Goal: Task Accomplishment & Management: Manage account settings

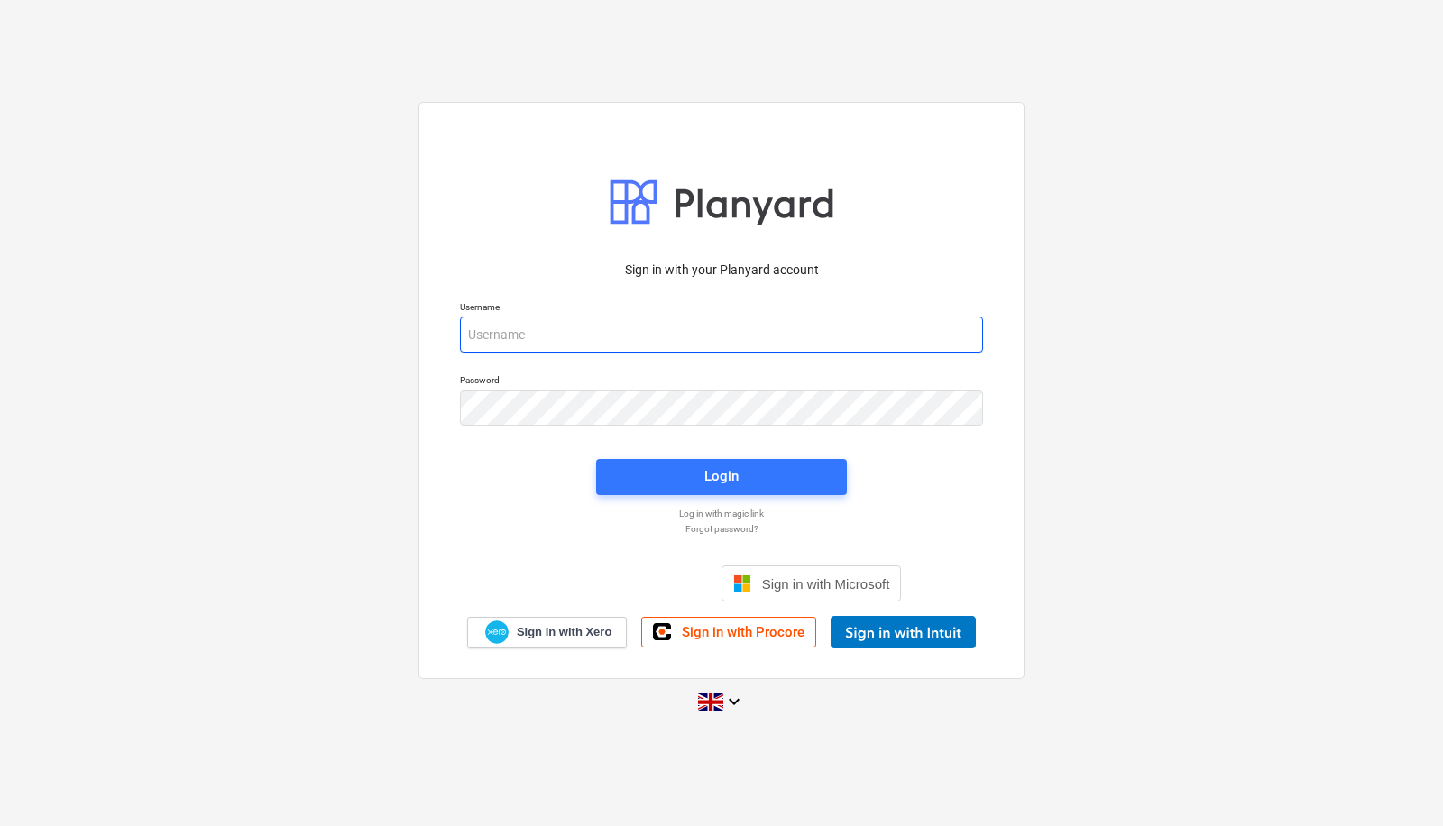
click at [751, 339] on input "email" at bounding box center [721, 335] width 523 height 36
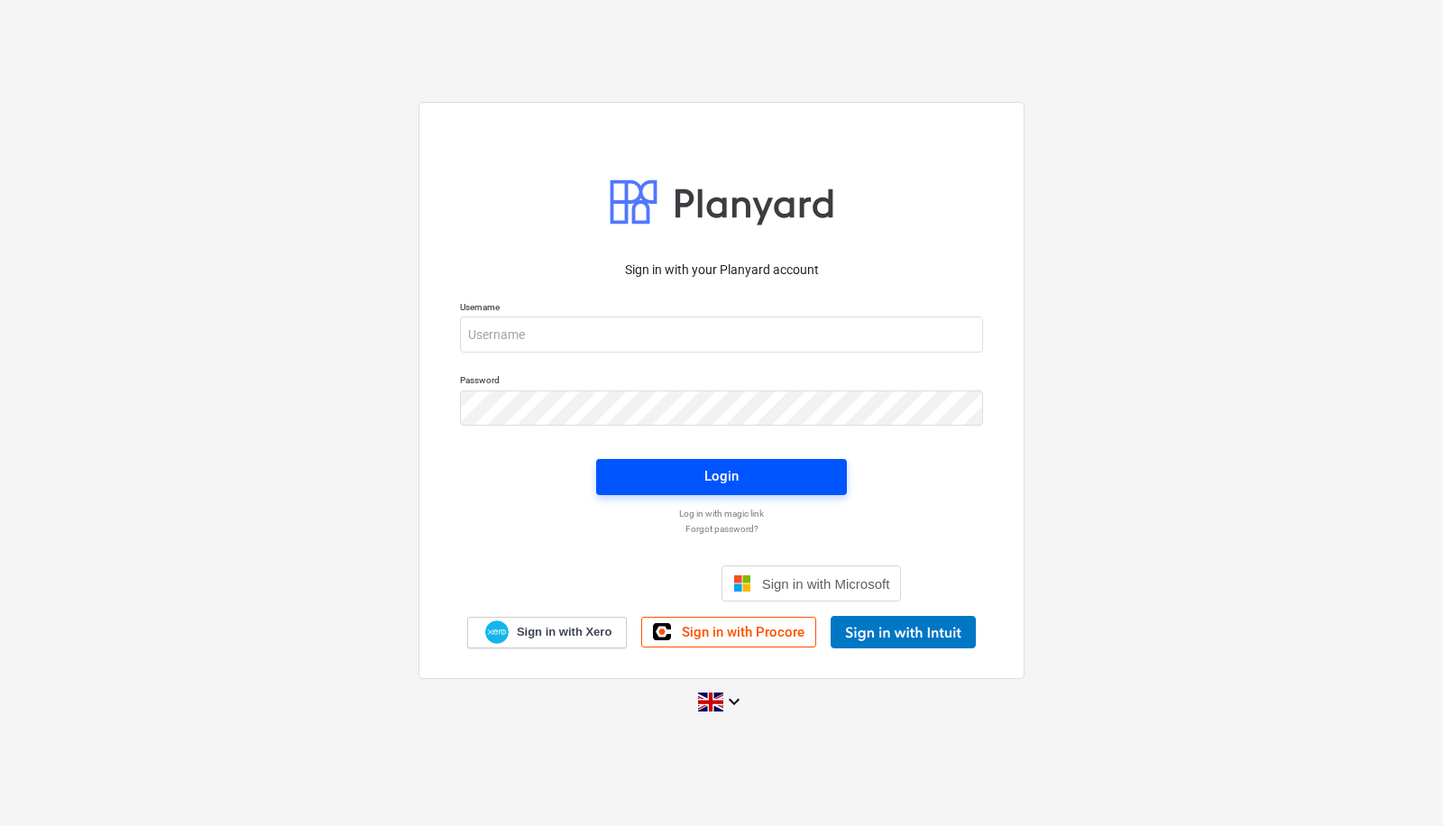
click at [760, 487] on span "Login" at bounding box center [721, 475] width 207 height 23
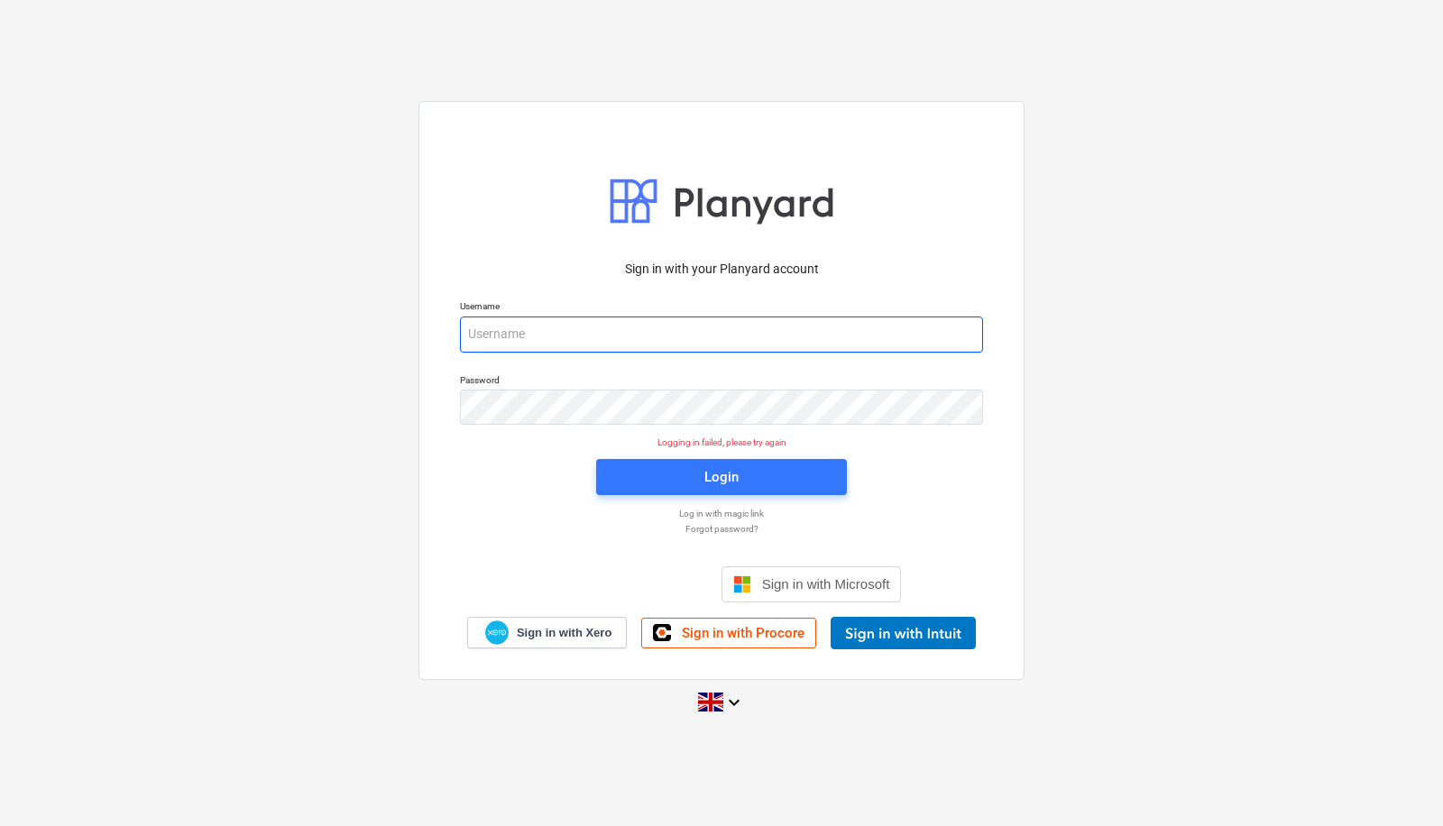
click at [631, 341] on input "email" at bounding box center [721, 335] width 523 height 36
type input "[PERSON_NAME][EMAIL_ADDRESS][PERSON_NAME][DOMAIN_NAME]"
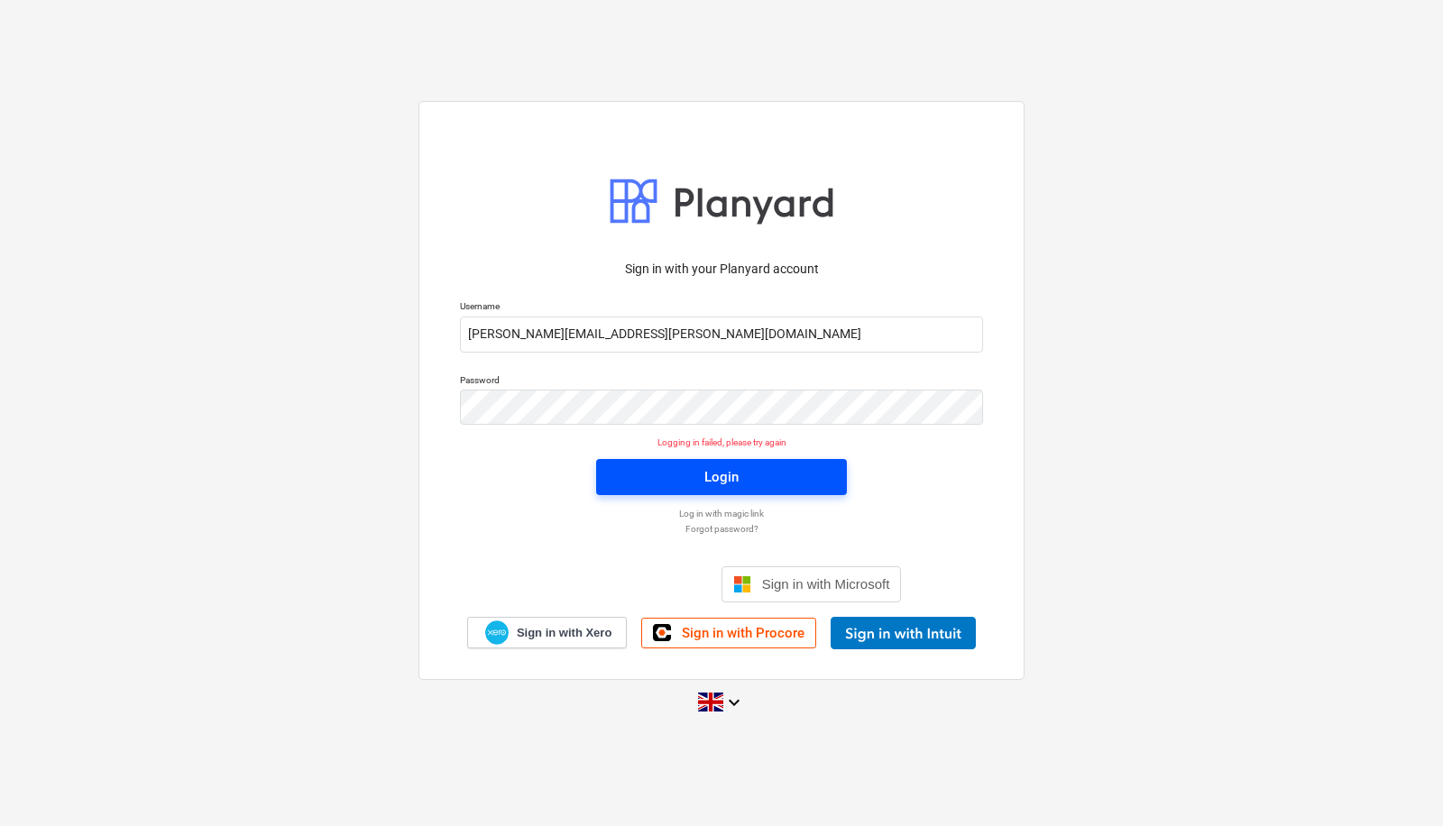
click at [713, 465] on div "Login" at bounding box center [721, 476] width 34 height 23
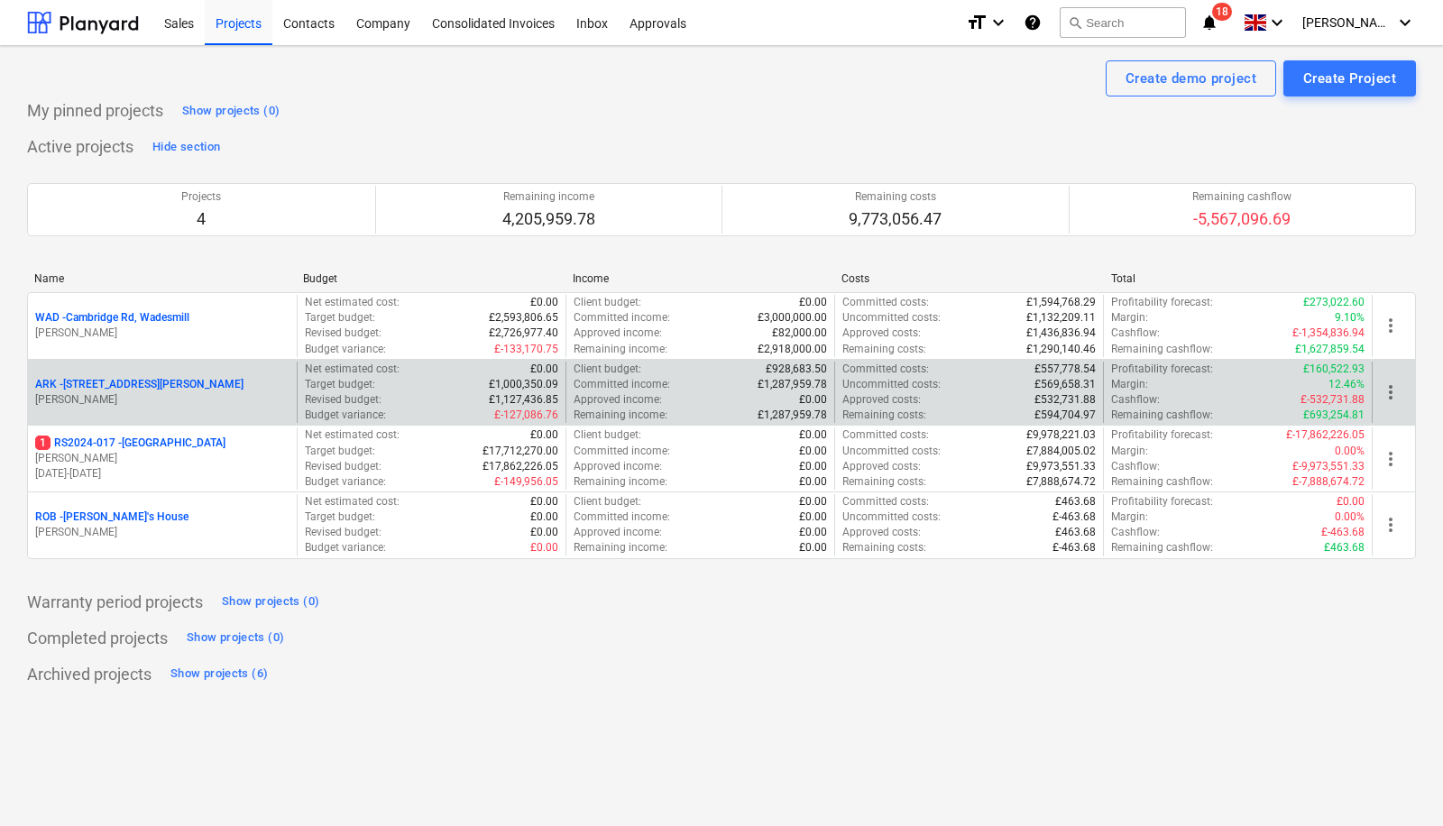
click at [135, 381] on p "ARK - 2 Galley [PERSON_NAME]" at bounding box center [139, 384] width 208 height 15
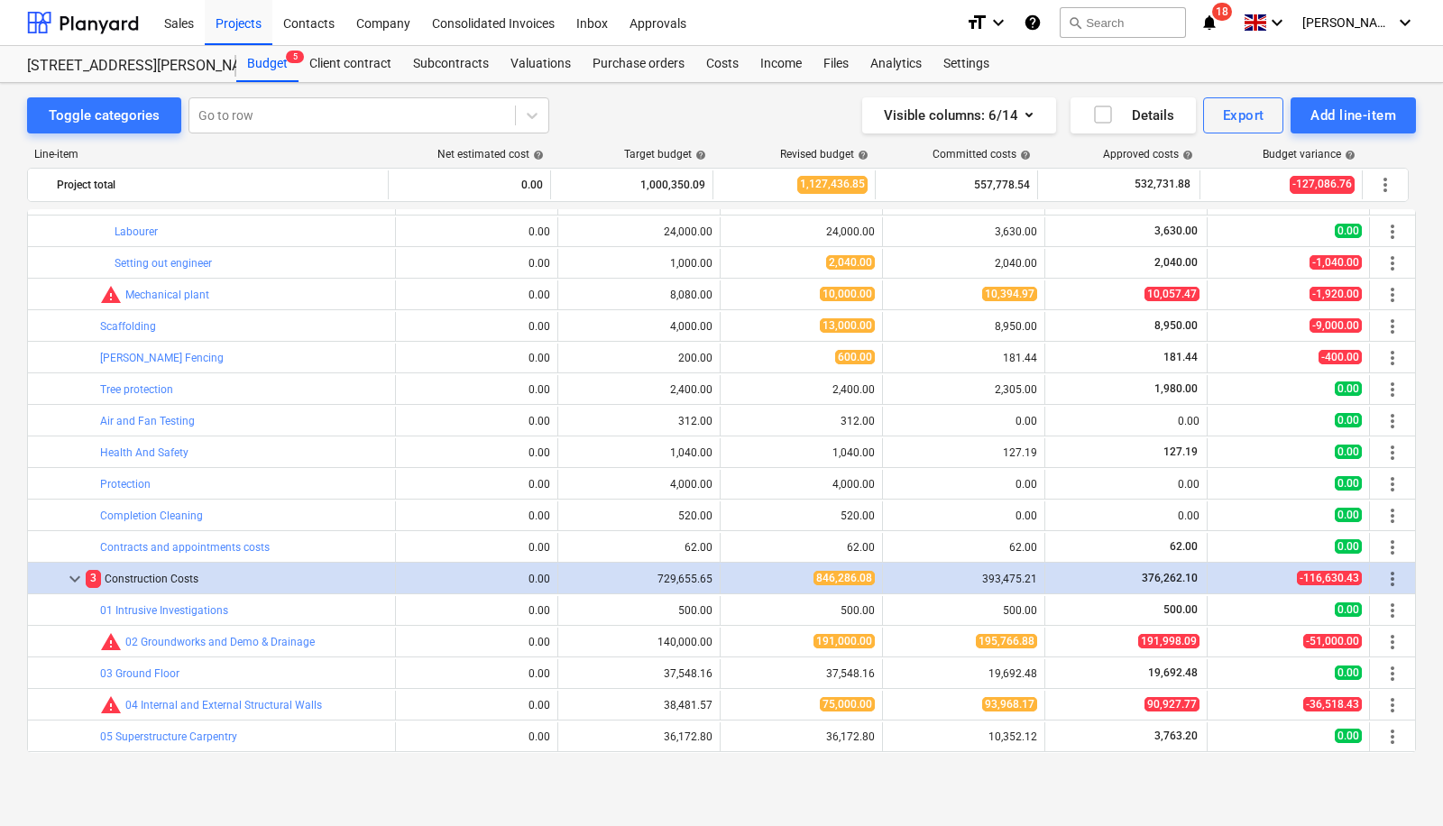
scroll to position [652, 0]
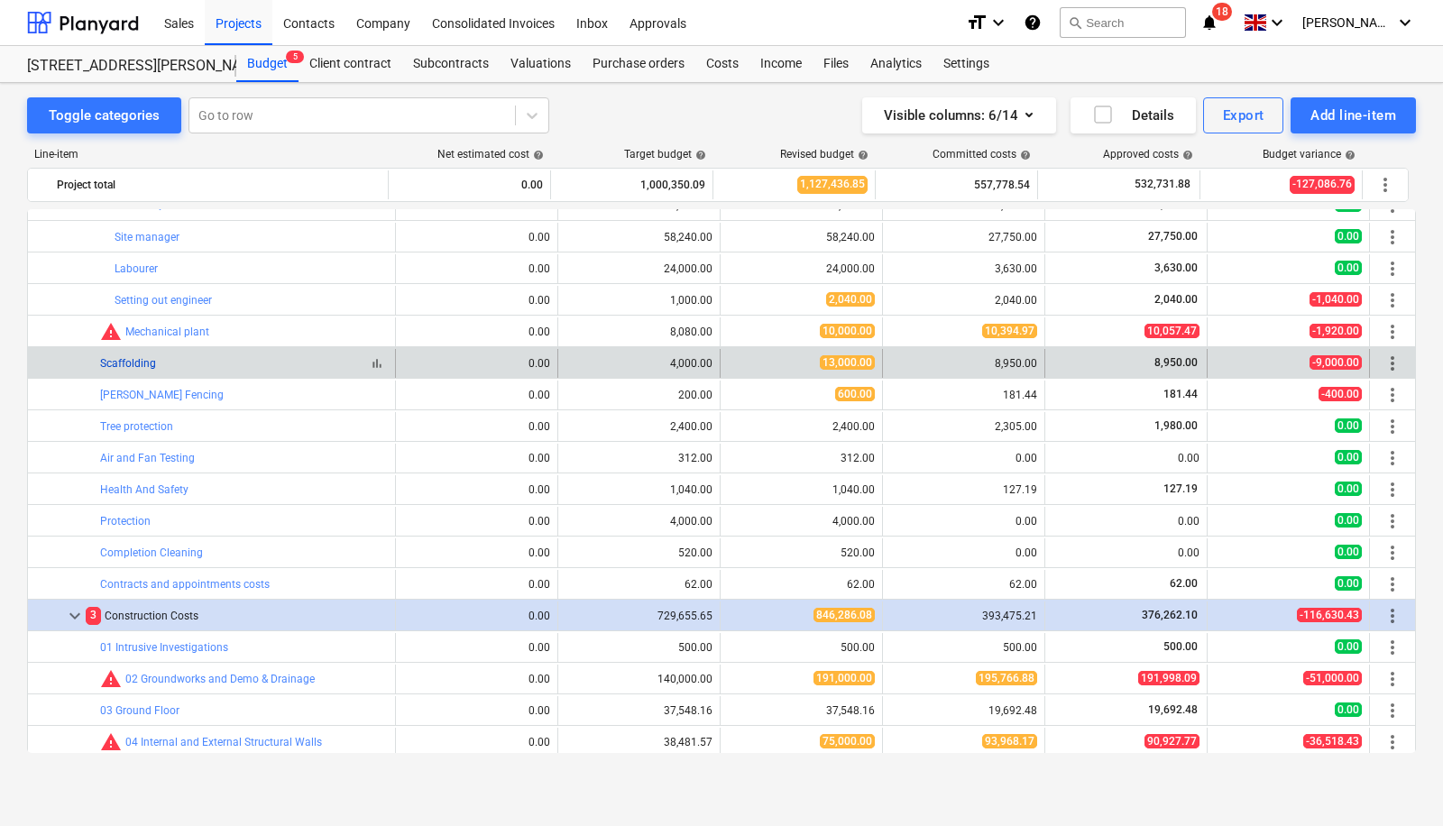
click at [136, 359] on link "Scaffolding" at bounding box center [128, 363] width 56 height 13
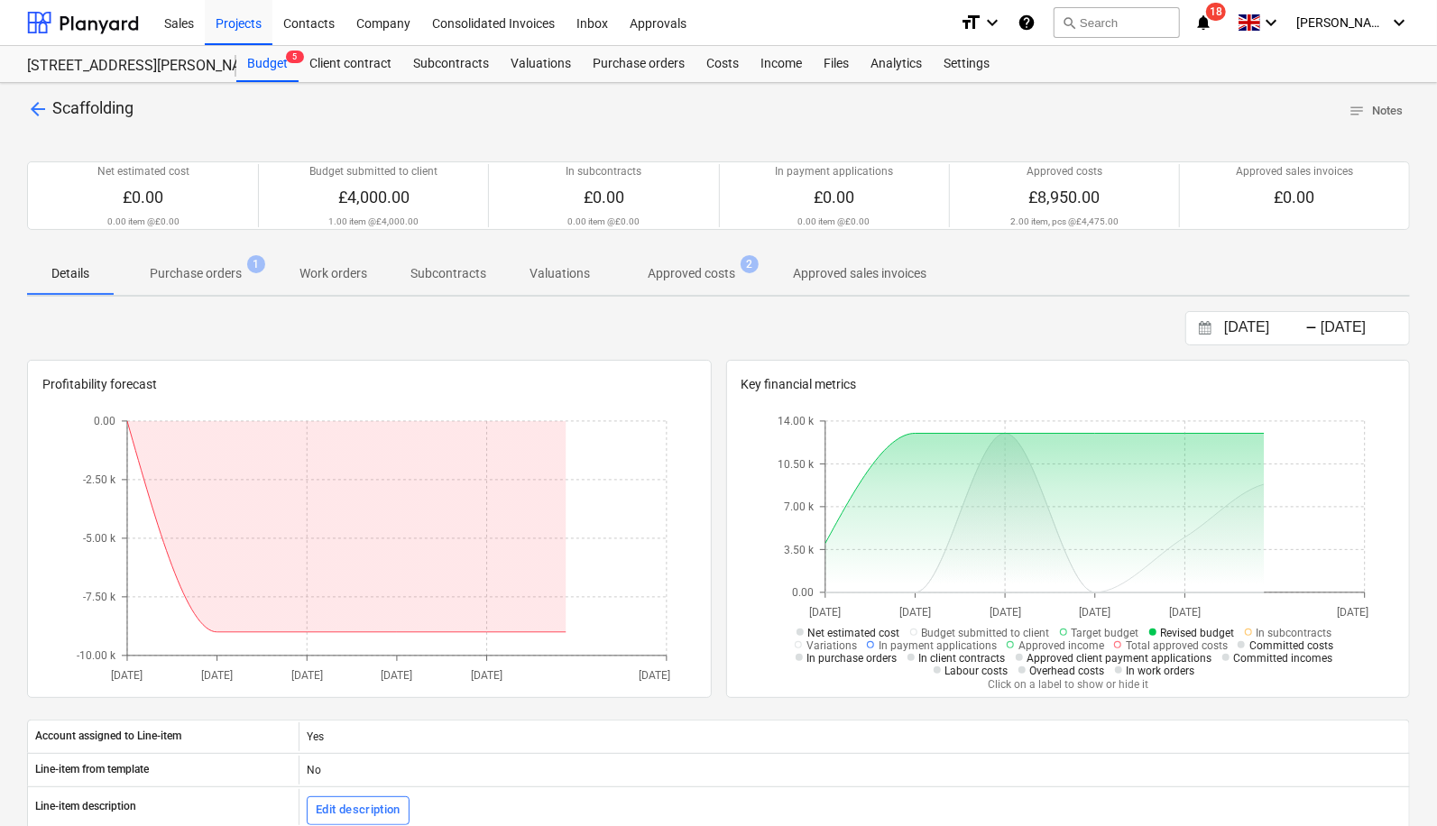
click at [713, 257] on span "Approved costs 2" at bounding box center [691, 273] width 160 height 32
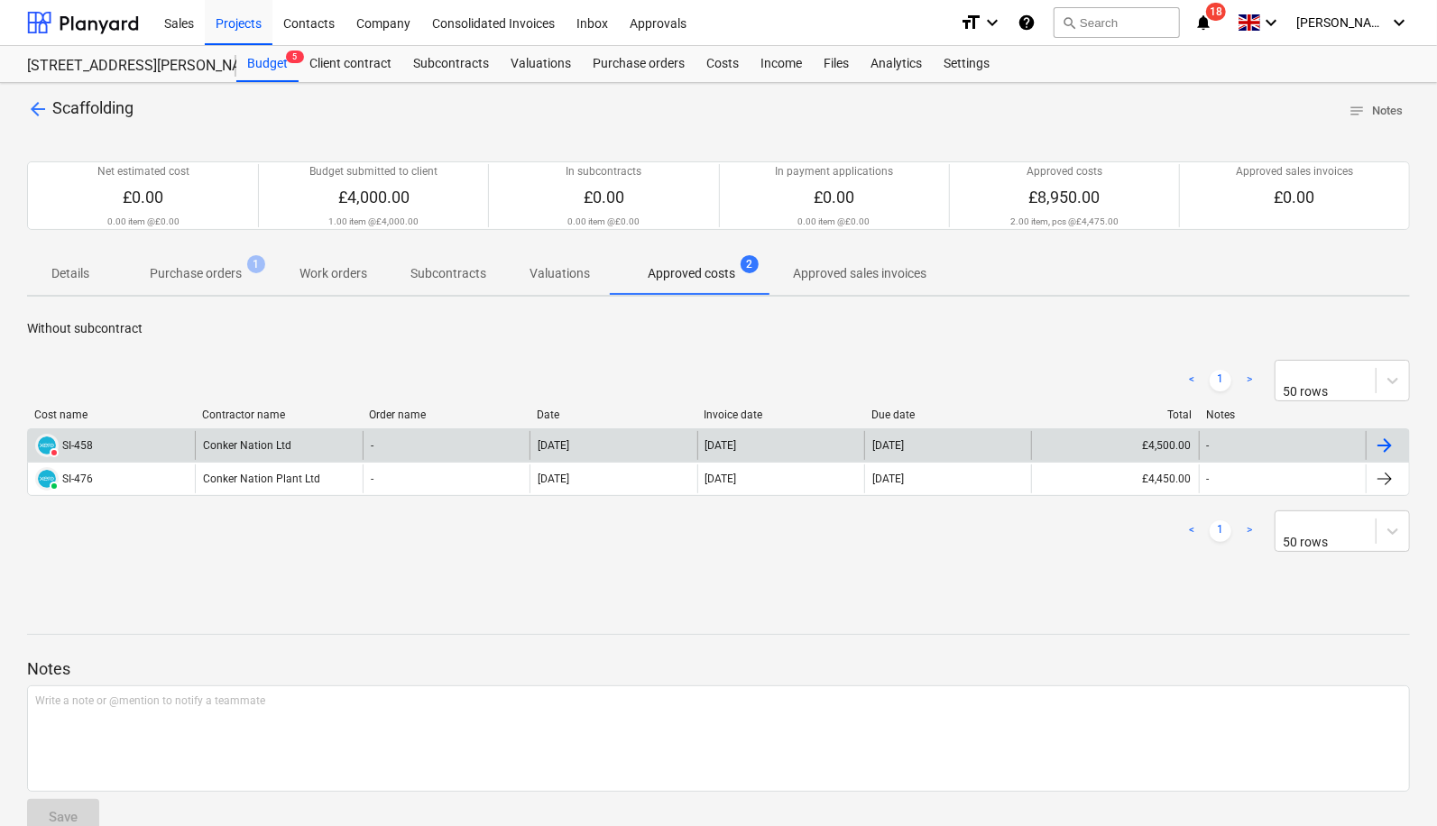
click at [473, 451] on div "-" at bounding box center [446, 445] width 167 height 29
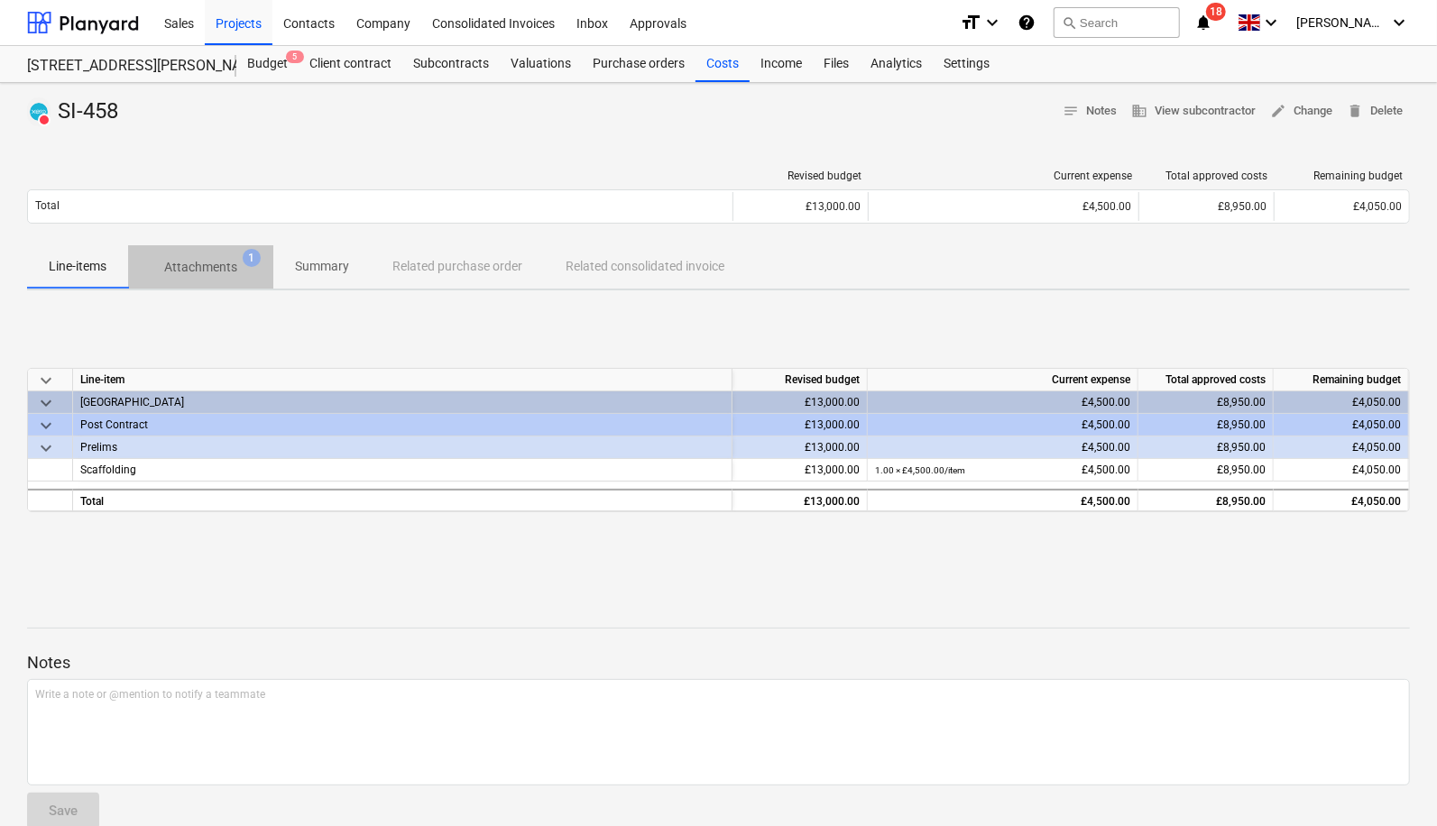
click at [195, 273] on p "Attachments" at bounding box center [200, 267] width 73 height 19
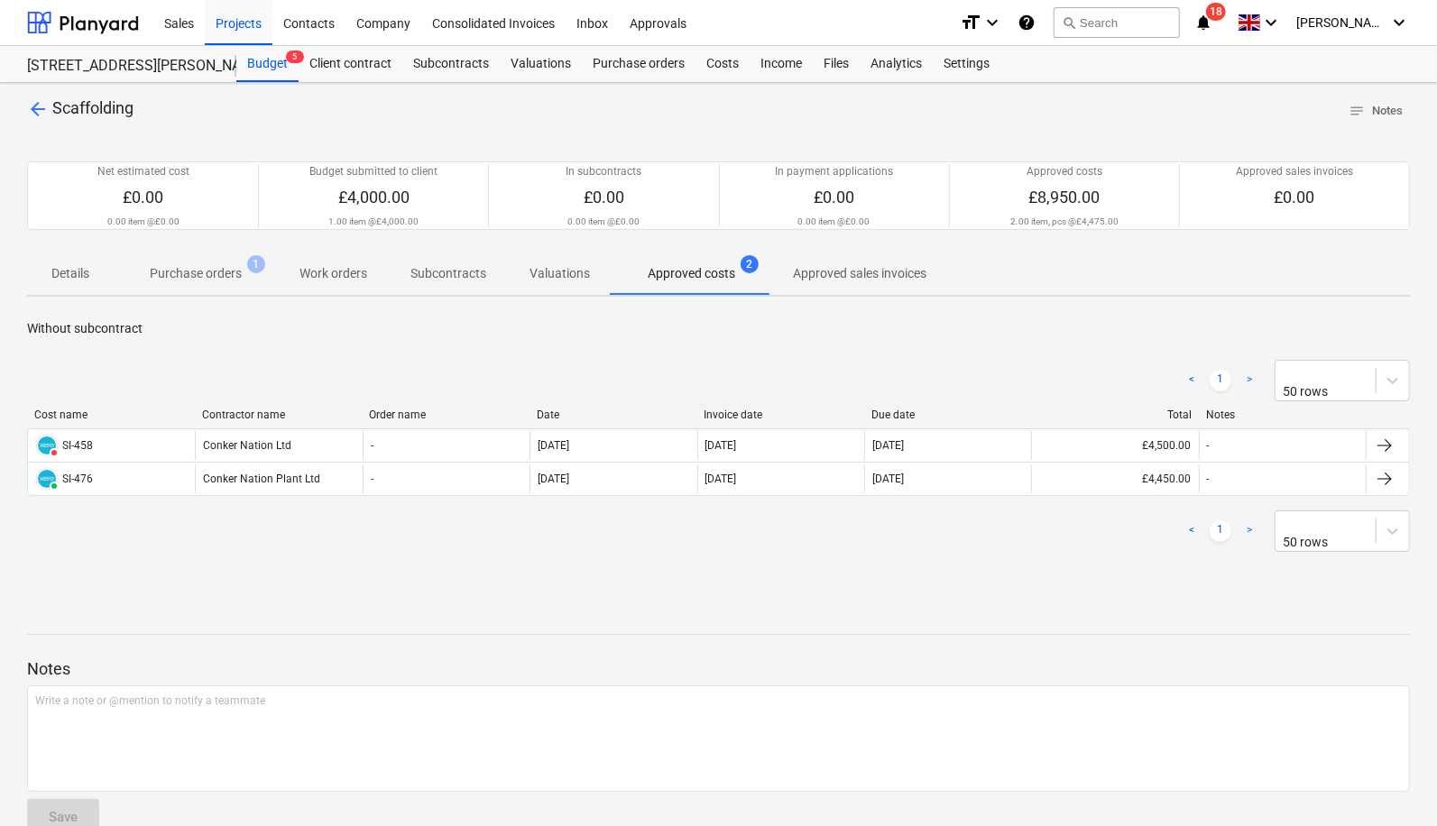
click at [225, 279] on p "Purchase orders" at bounding box center [196, 273] width 92 height 19
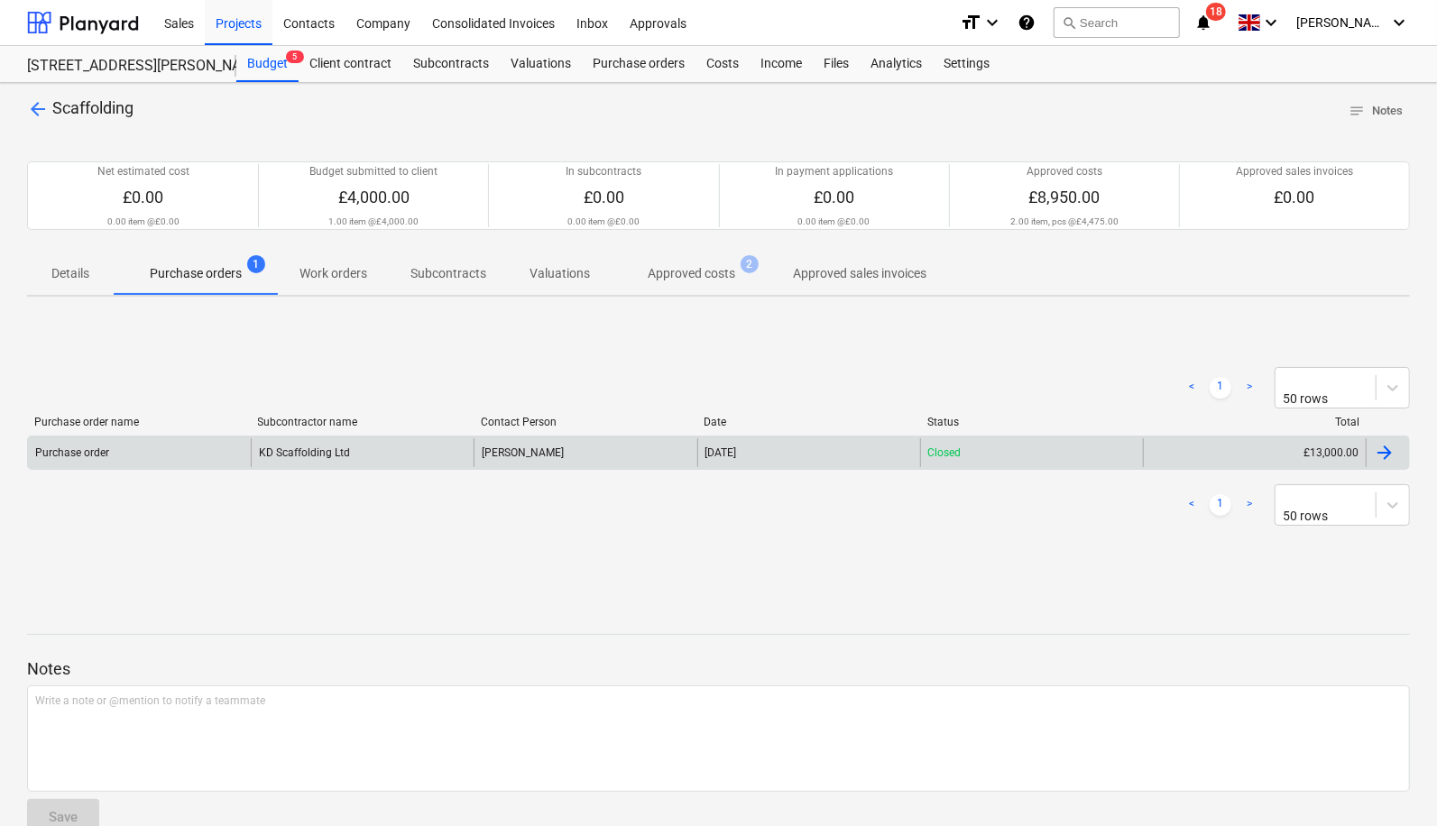
click at [341, 448] on div "KD Scaffolding Ltd" at bounding box center [362, 452] width 223 height 29
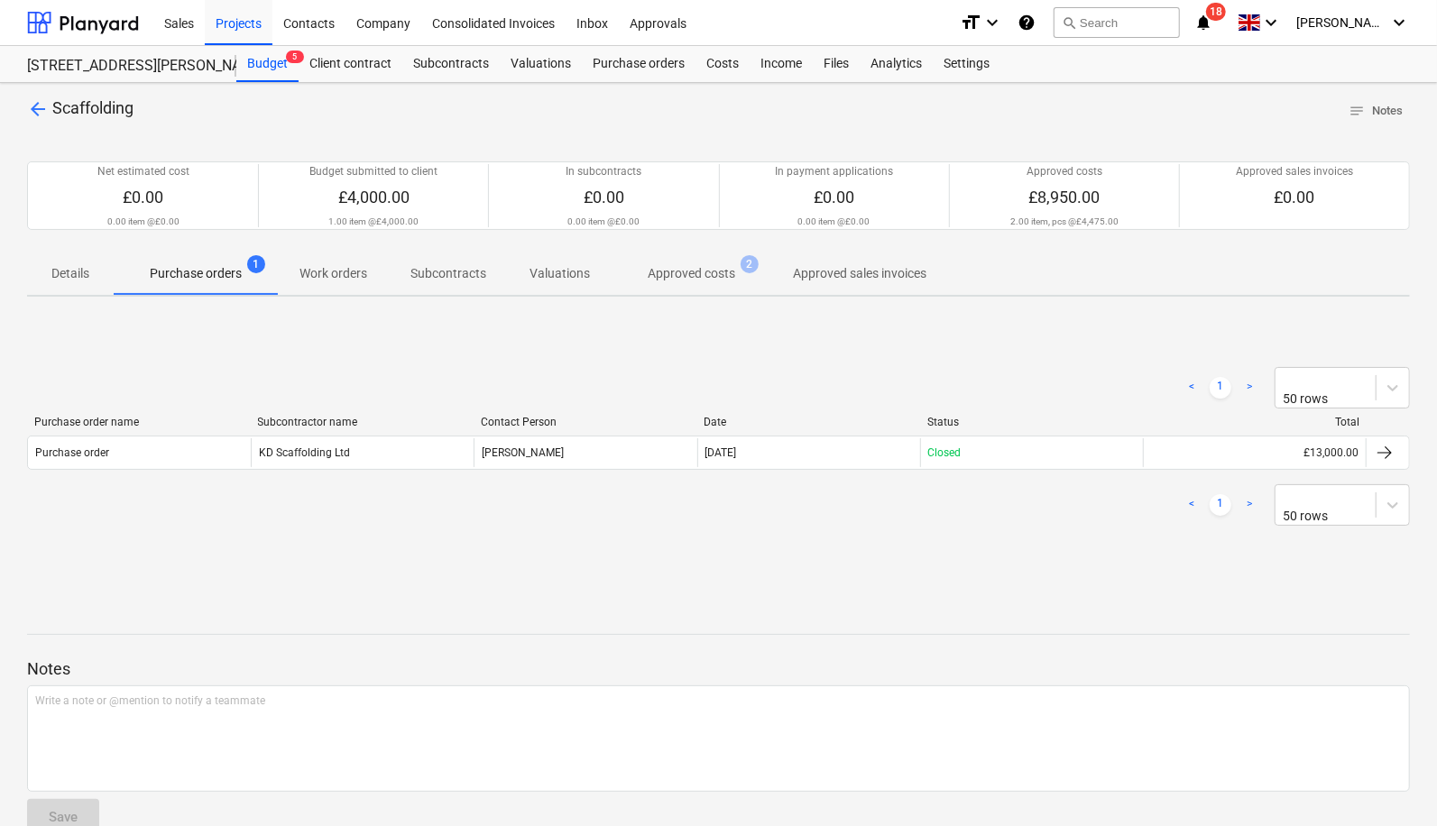
click at [720, 285] on span "Approved costs 2" at bounding box center [691, 273] width 160 height 32
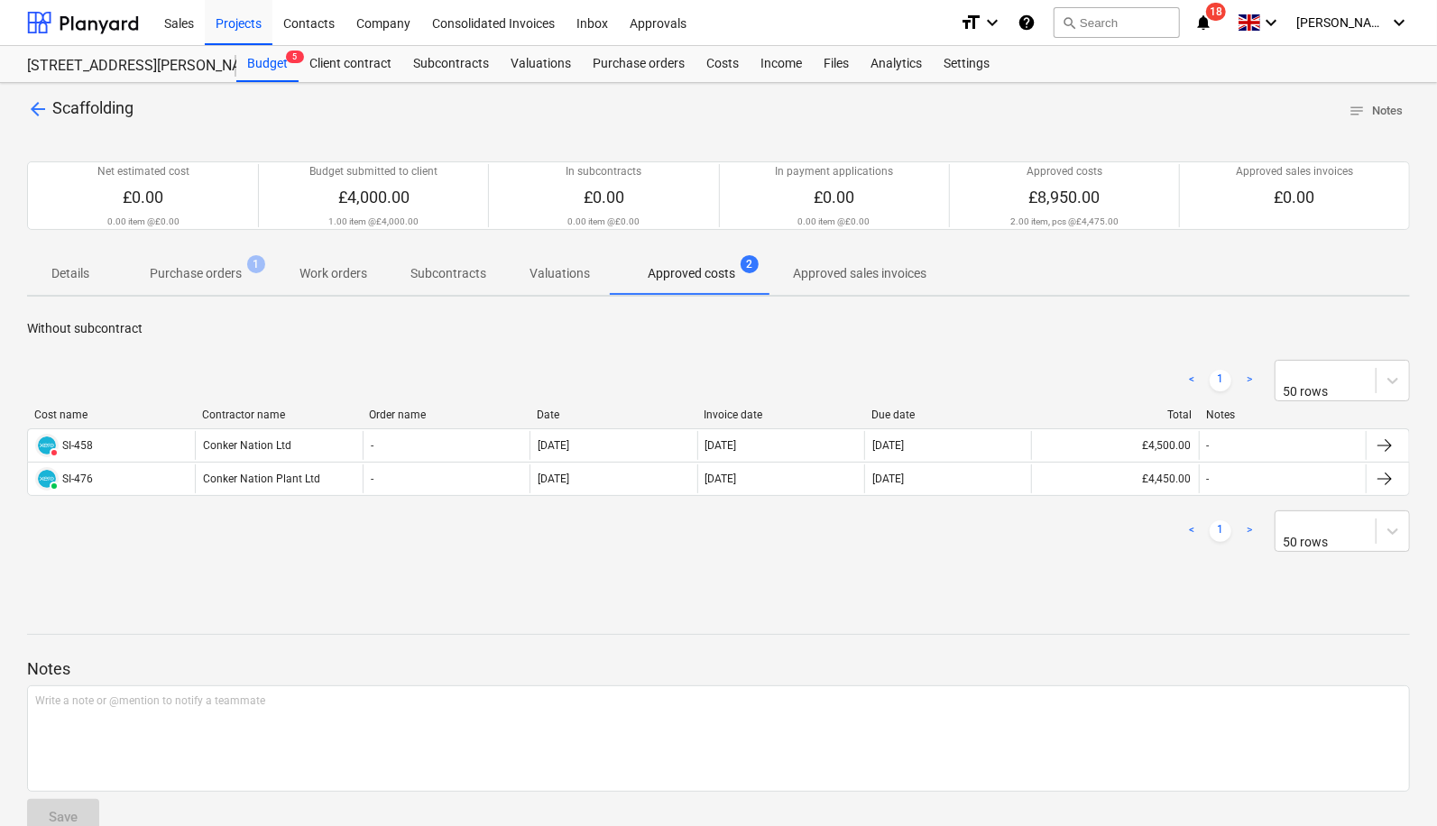
click at [25, 91] on div "arrow_back Scaffolding notes Notes Net estimated cost £0.00 0.00 item @ £0.00 B…" at bounding box center [718, 473] width 1437 height 781
click at [228, 280] on p "Purchase orders" at bounding box center [196, 273] width 92 height 19
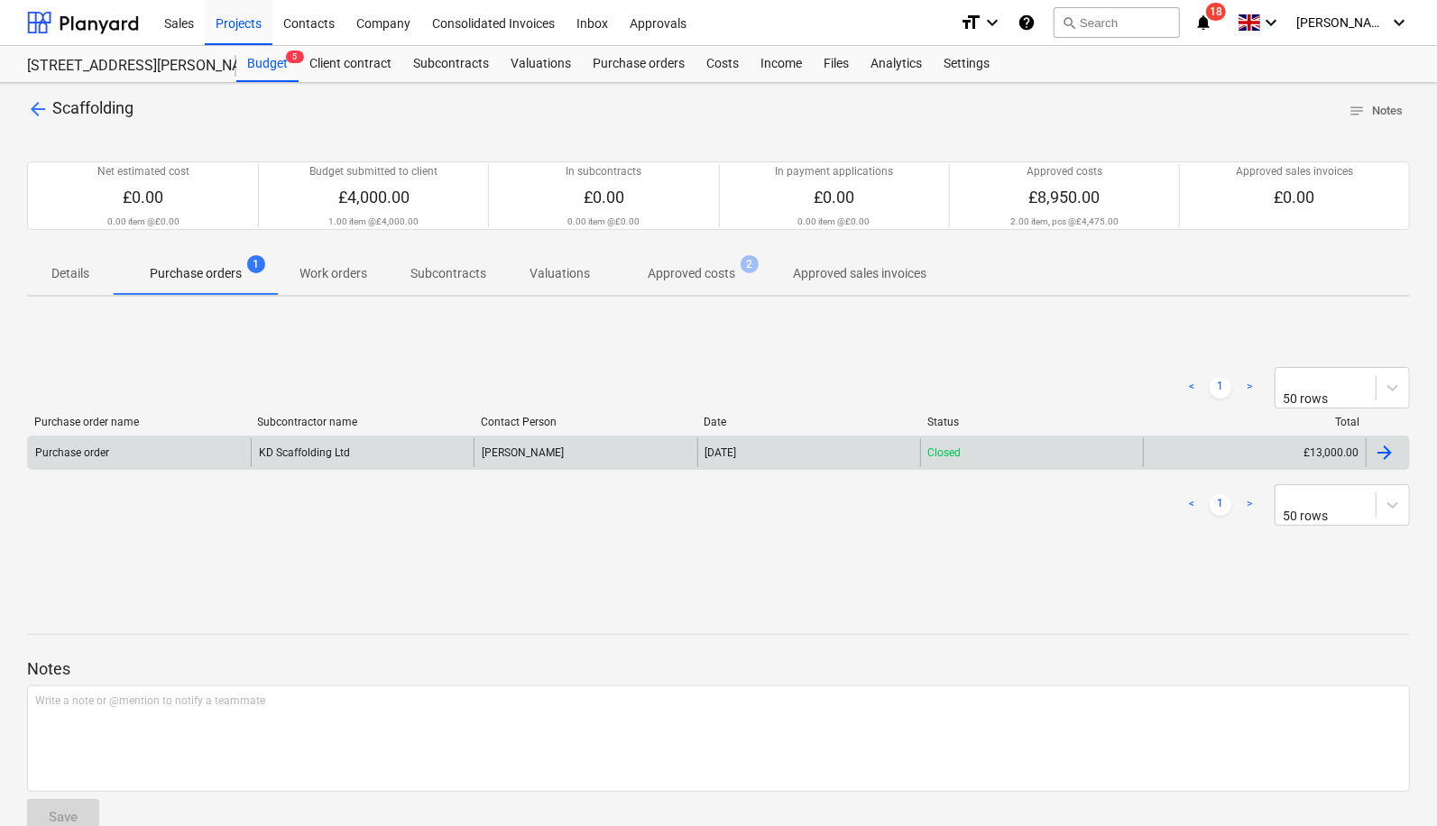
click at [222, 457] on div "Purchase order" at bounding box center [139, 452] width 223 height 29
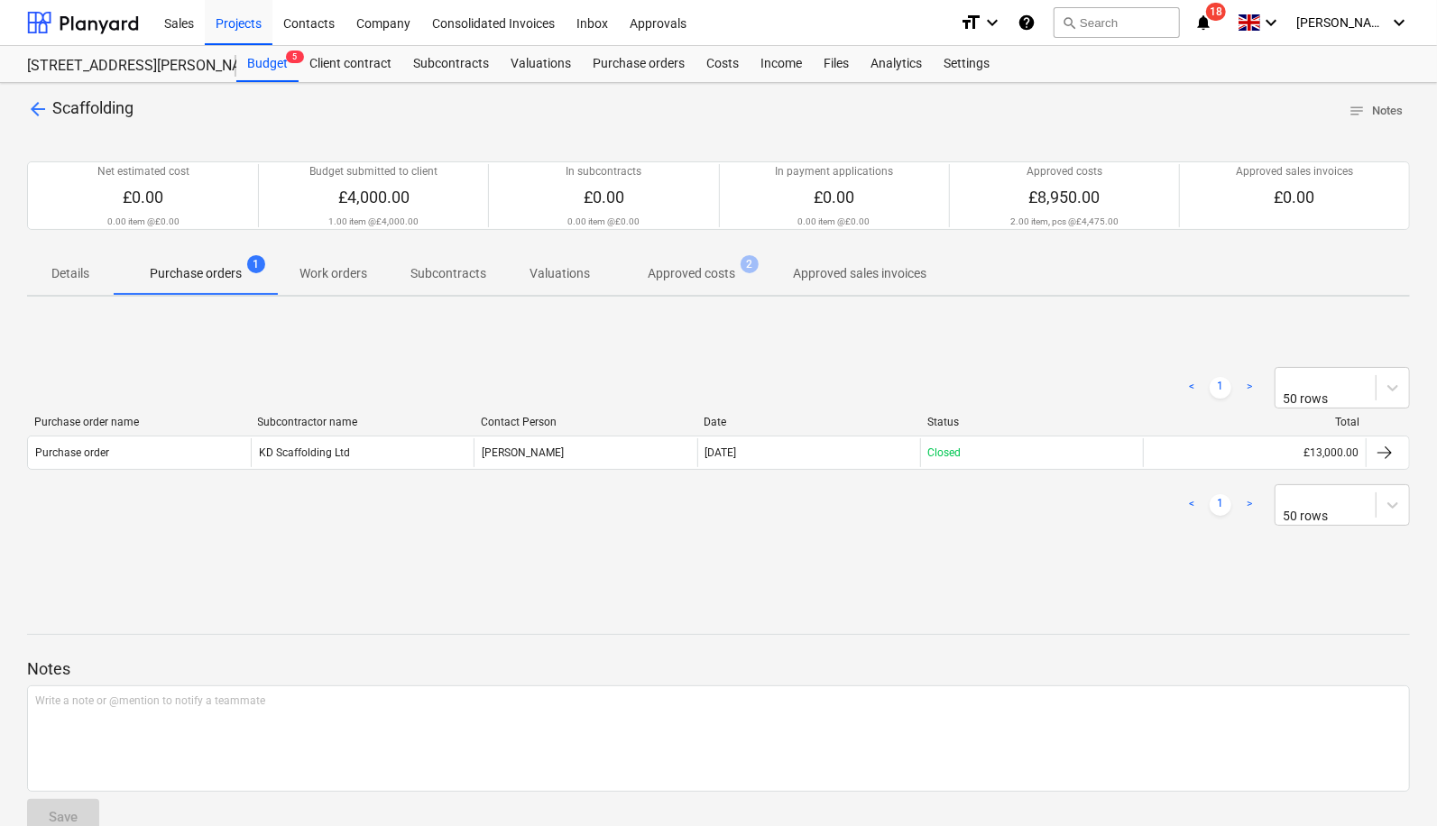
click at [47, 114] on span "arrow_back" at bounding box center [38, 109] width 22 height 22
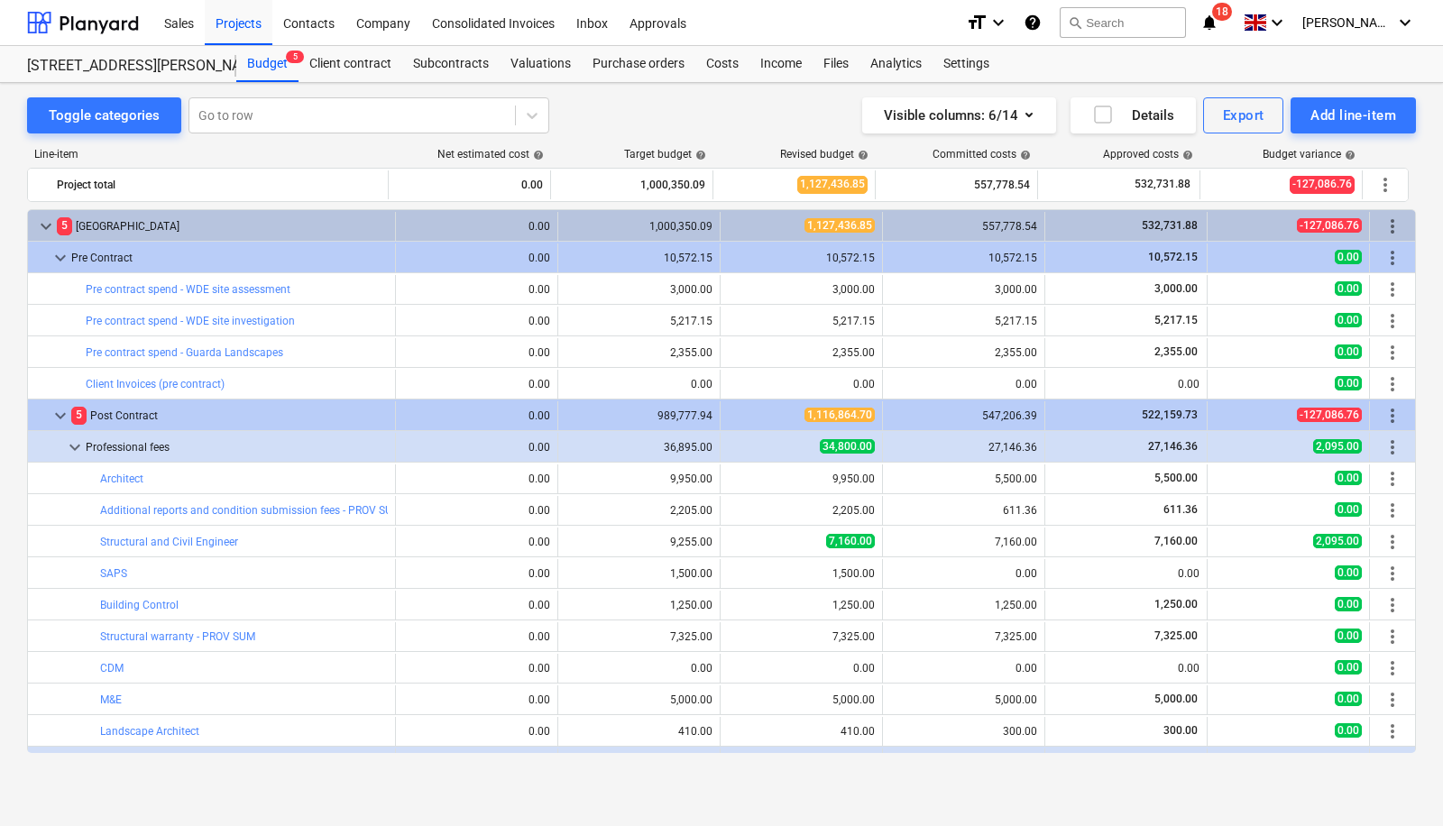
scroll to position [652, 0]
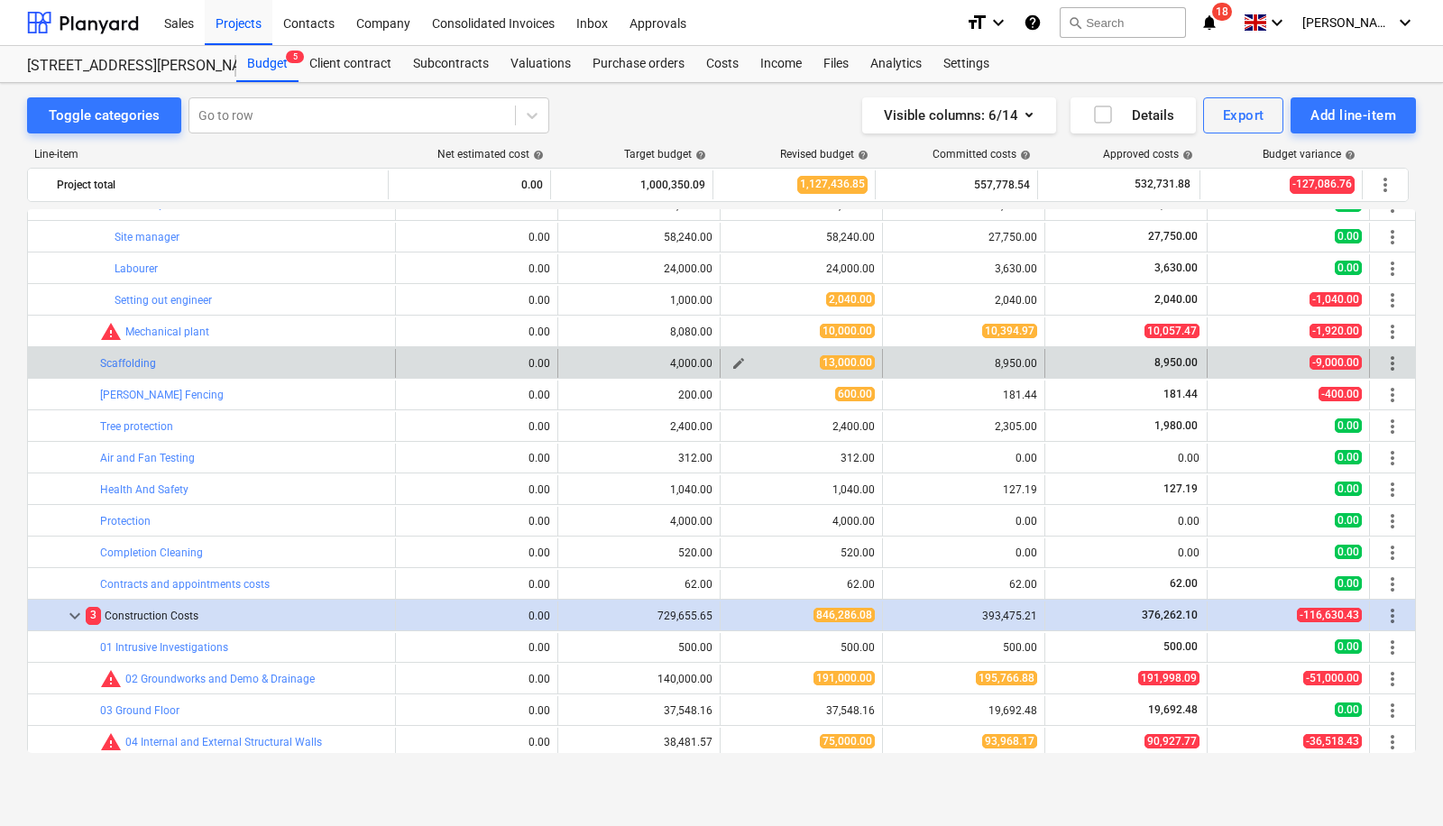
click at [732, 362] on span "edit" at bounding box center [738, 363] width 14 height 14
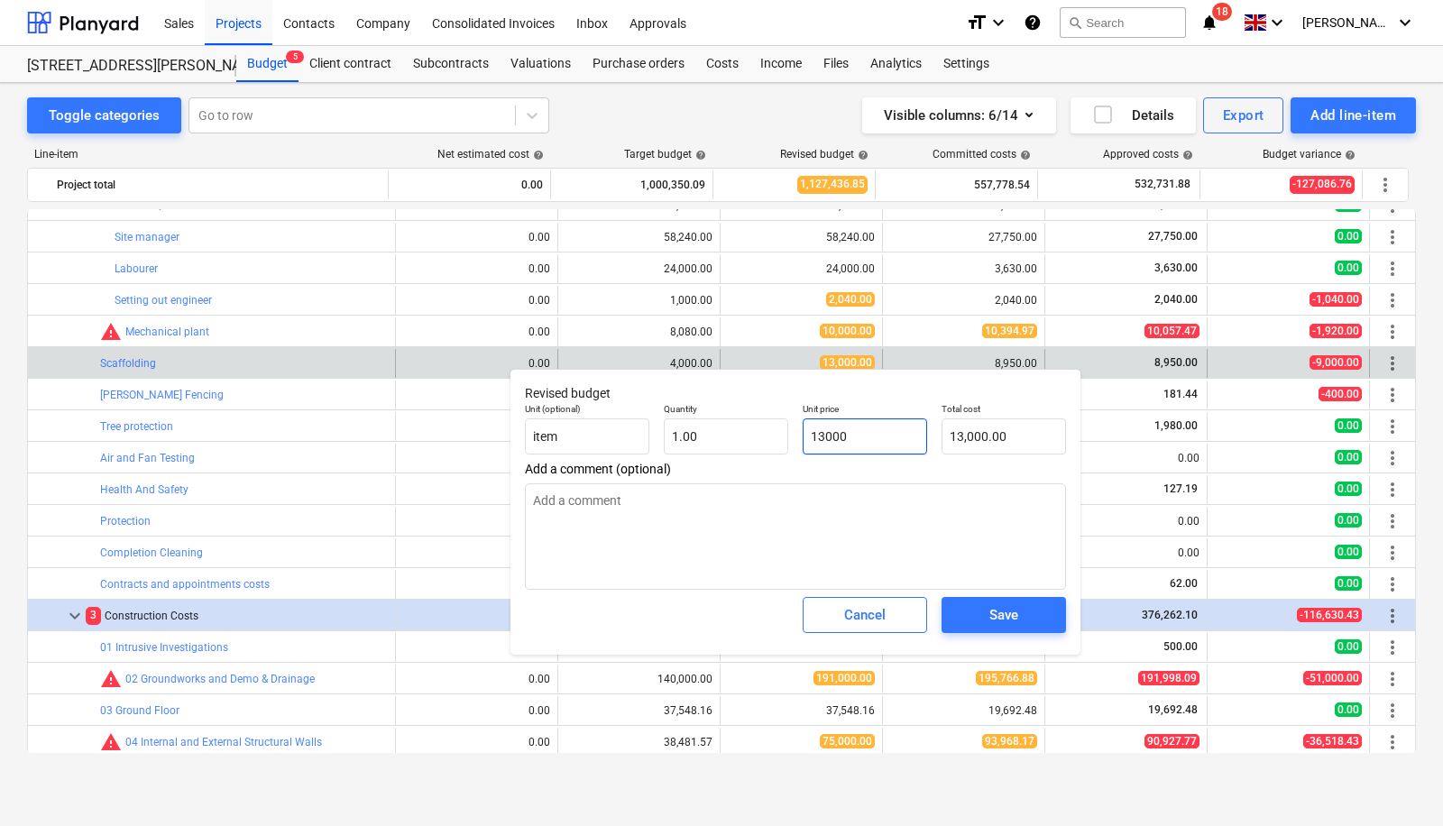
click at [873, 440] on input "13000" at bounding box center [865, 436] width 124 height 36
type input "1300"
type input "1,300.00"
type input "1"
type input "0.00"
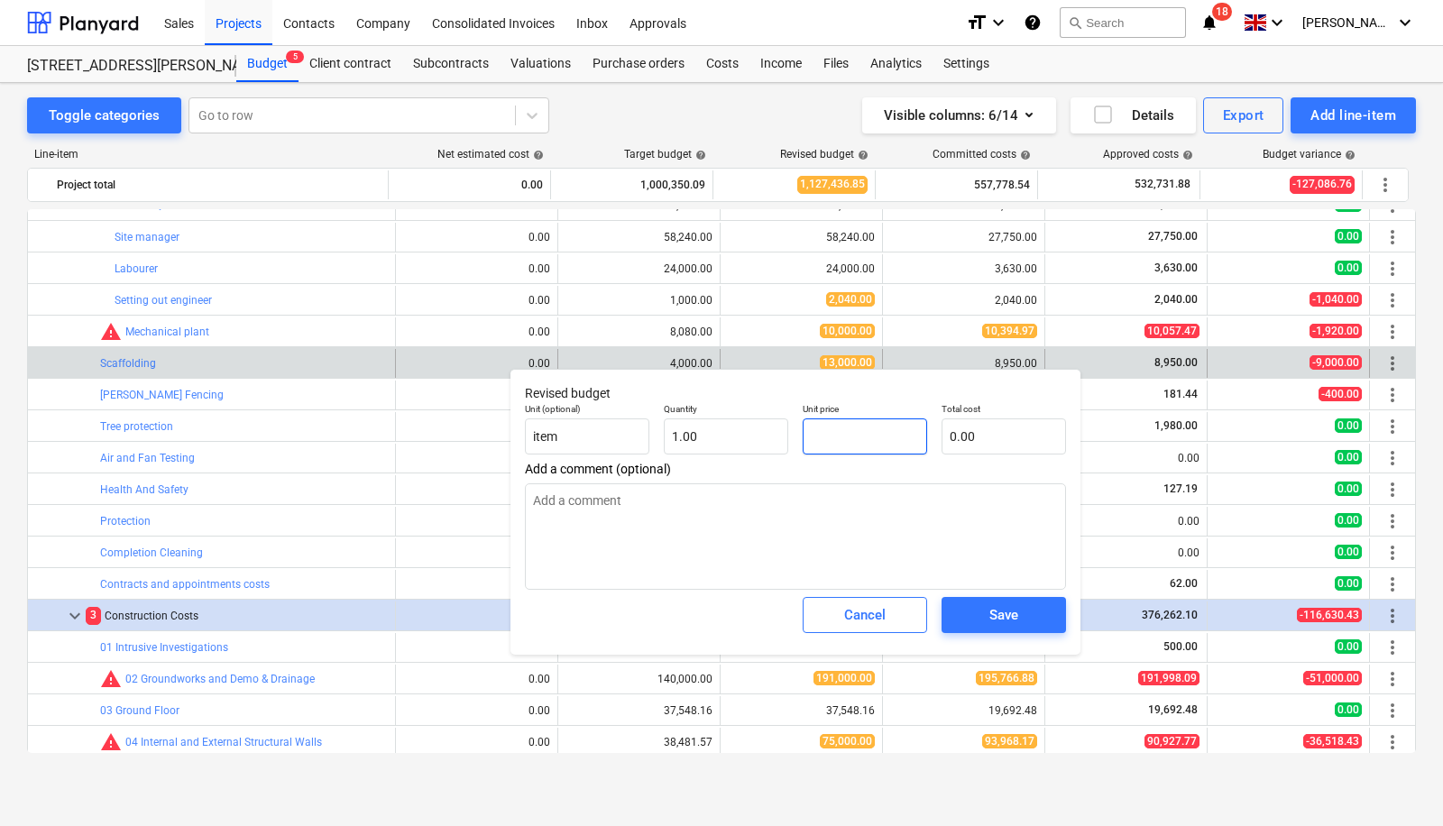
type input "1"
type input "1.00"
type input "17"
type input "17.00"
type input "173"
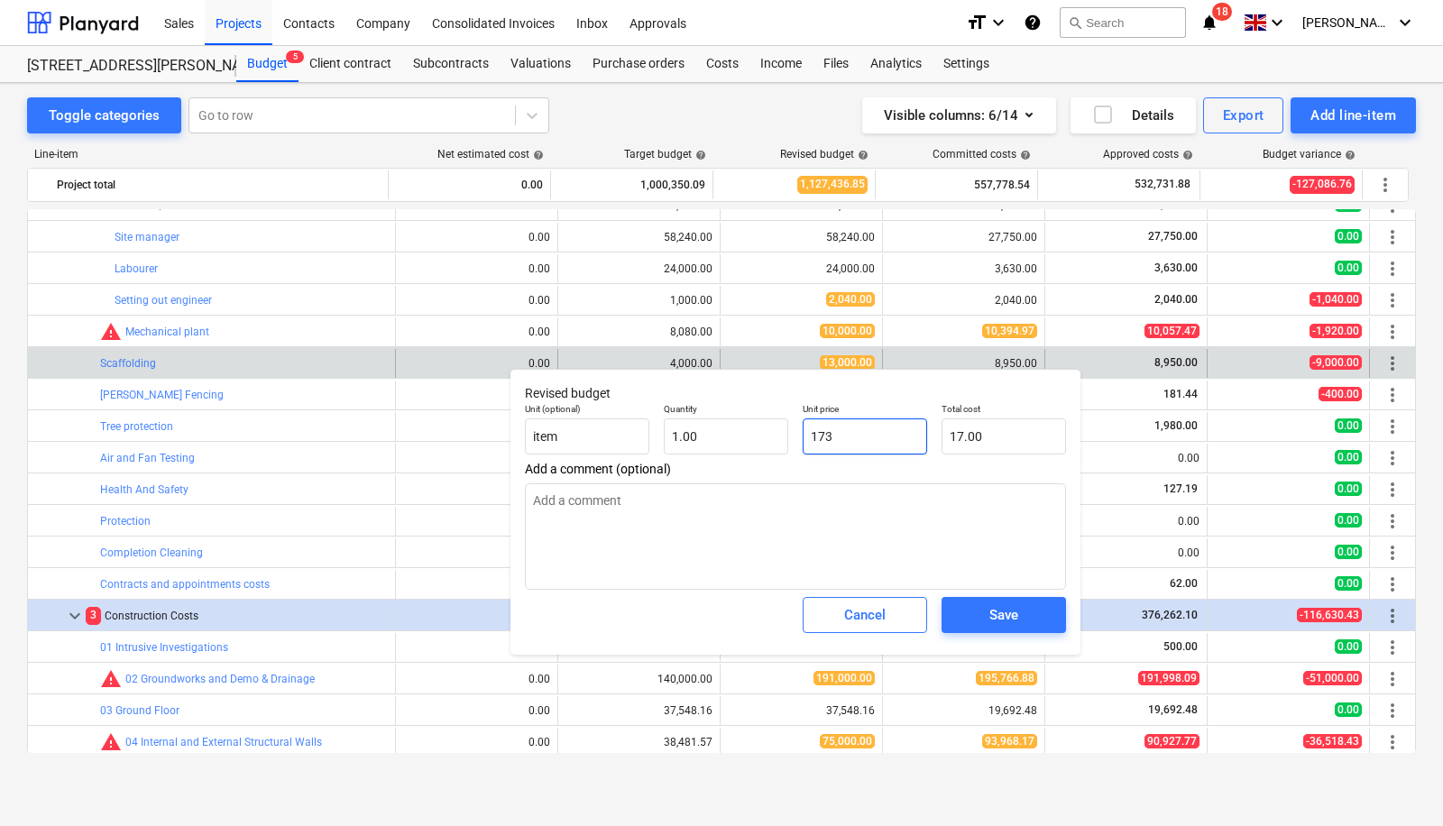
type input "173.00"
type input "1730"
type input "1,730.00"
type input "173"
type input "173.00"
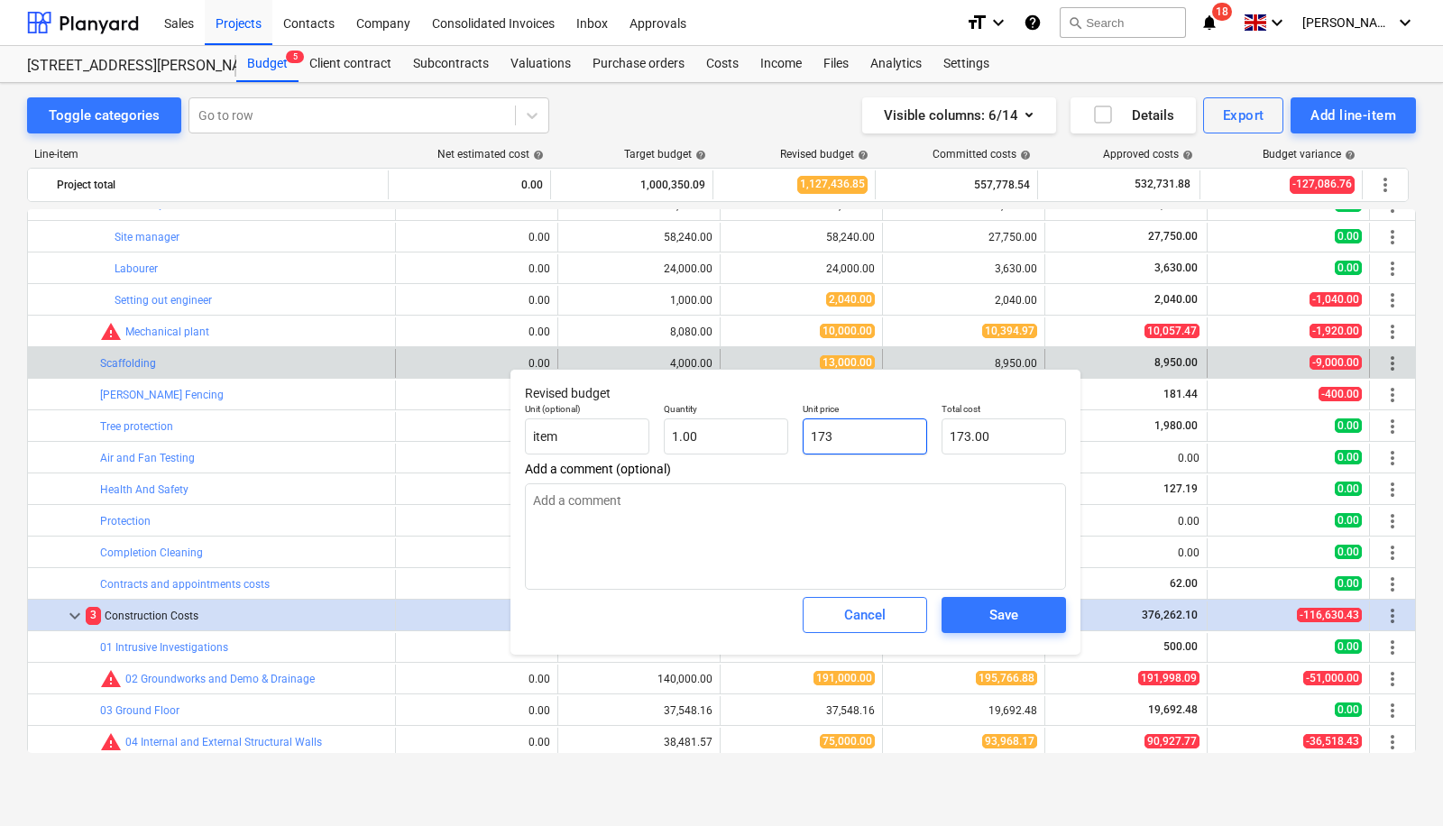
type input "17"
type input "17.00"
type input "173"
type input "173.00"
type input "1735"
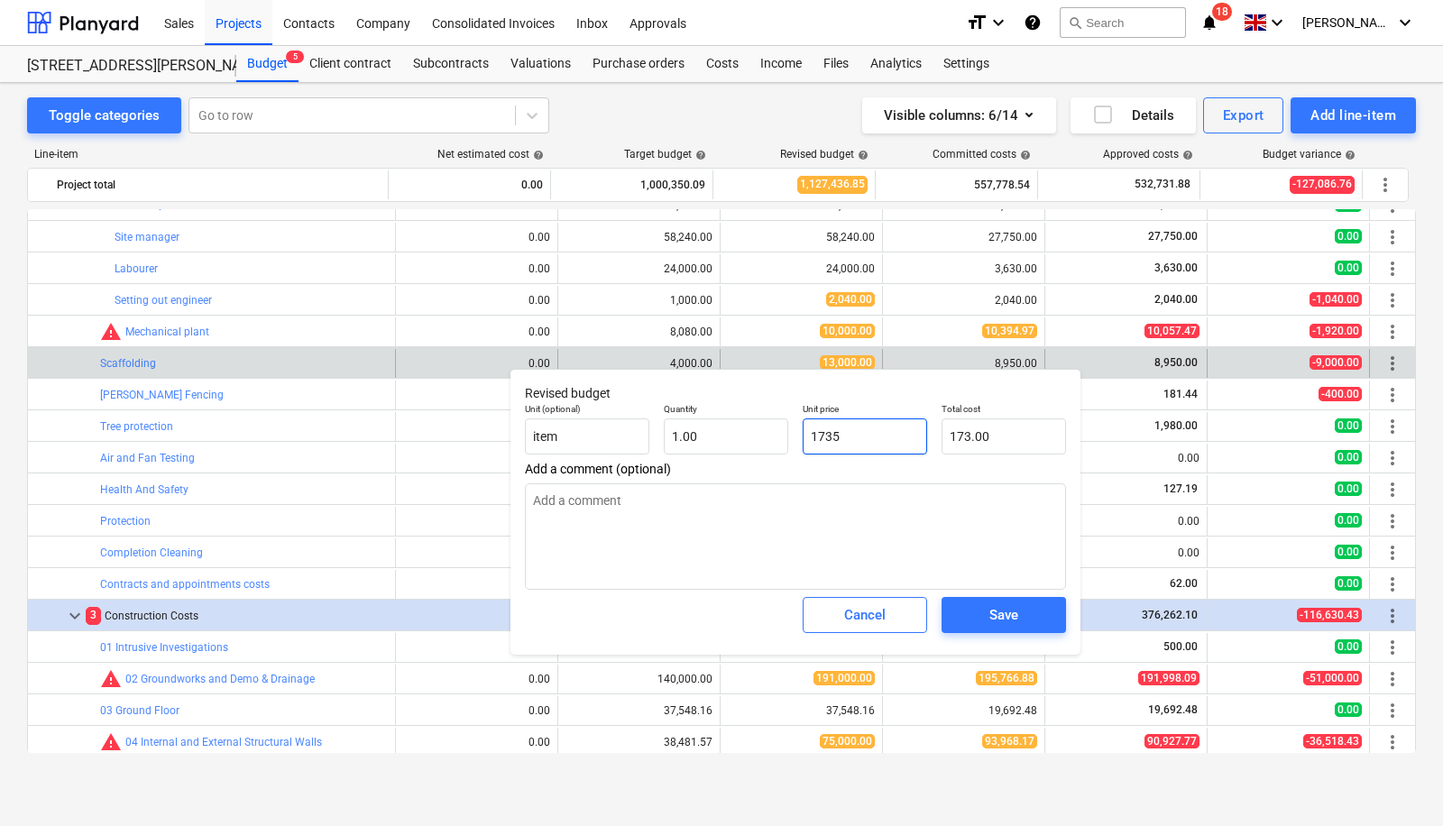
type input "1,735.00"
type input "17350"
type input "17,350.00"
click at [1026, 615] on span "Save" at bounding box center [1003, 614] width 81 height 23
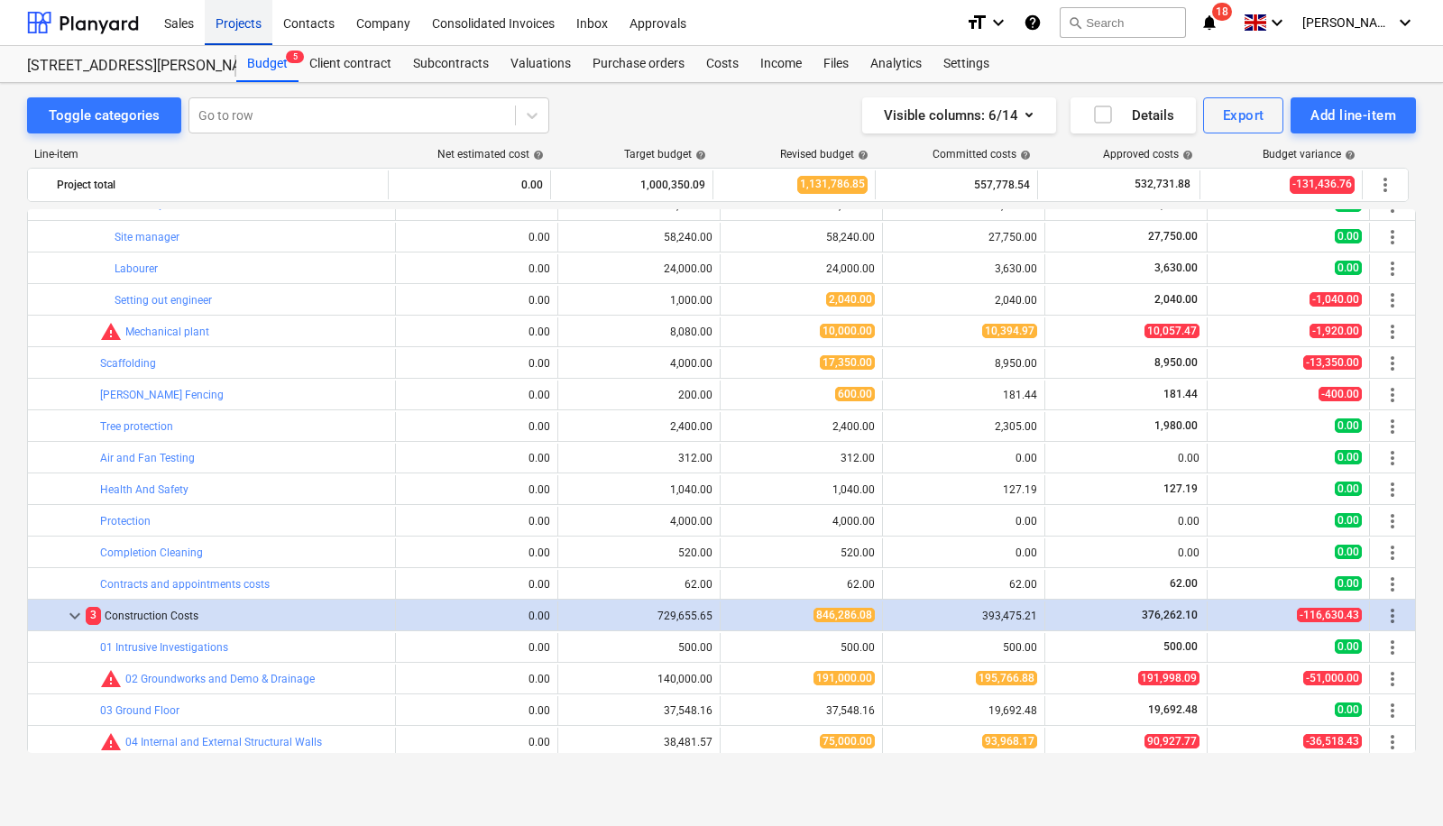
click at [235, 18] on div "Projects" at bounding box center [239, 22] width 68 height 46
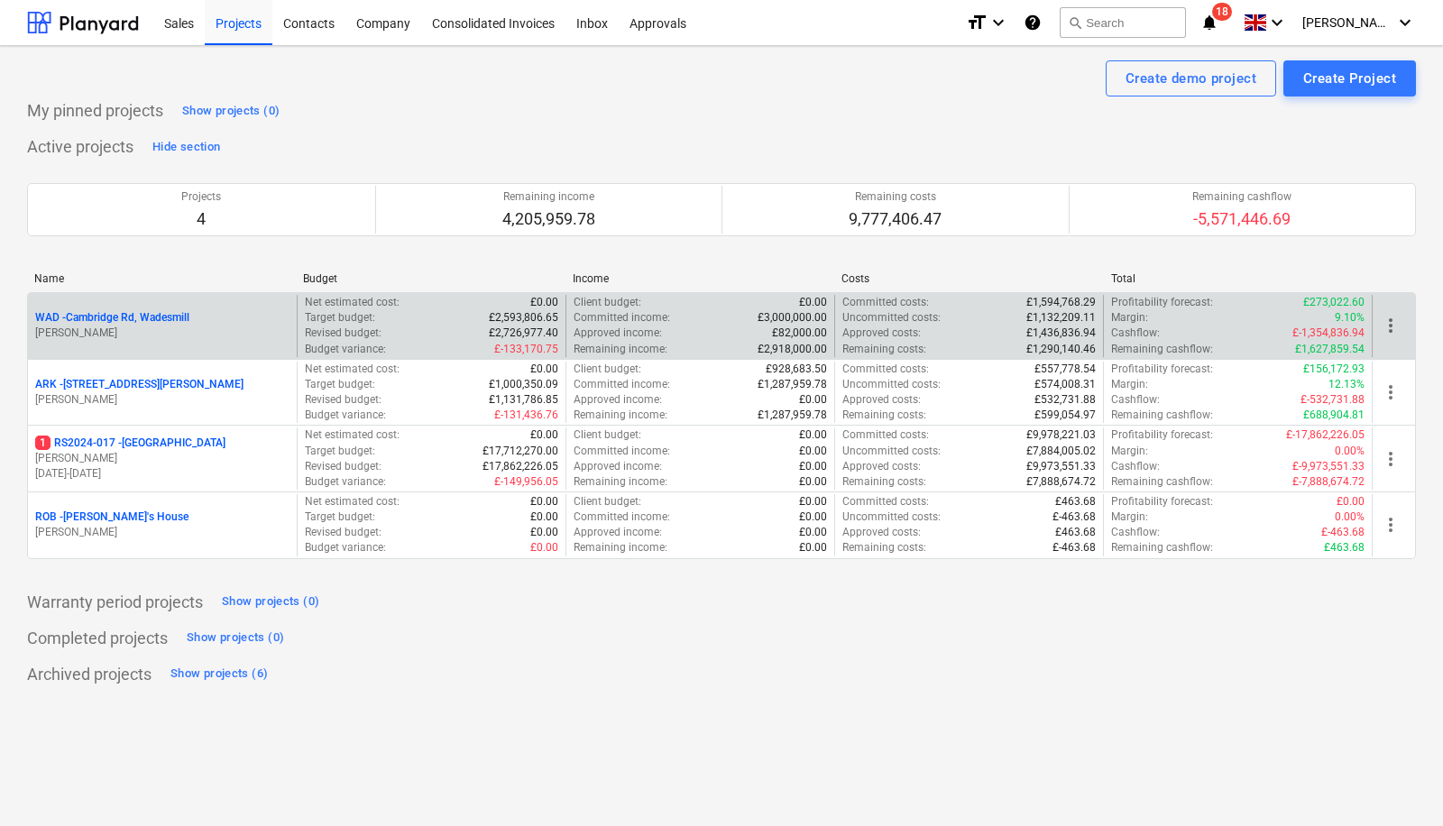
click at [183, 326] on p "[PERSON_NAME]" at bounding box center [162, 333] width 254 height 15
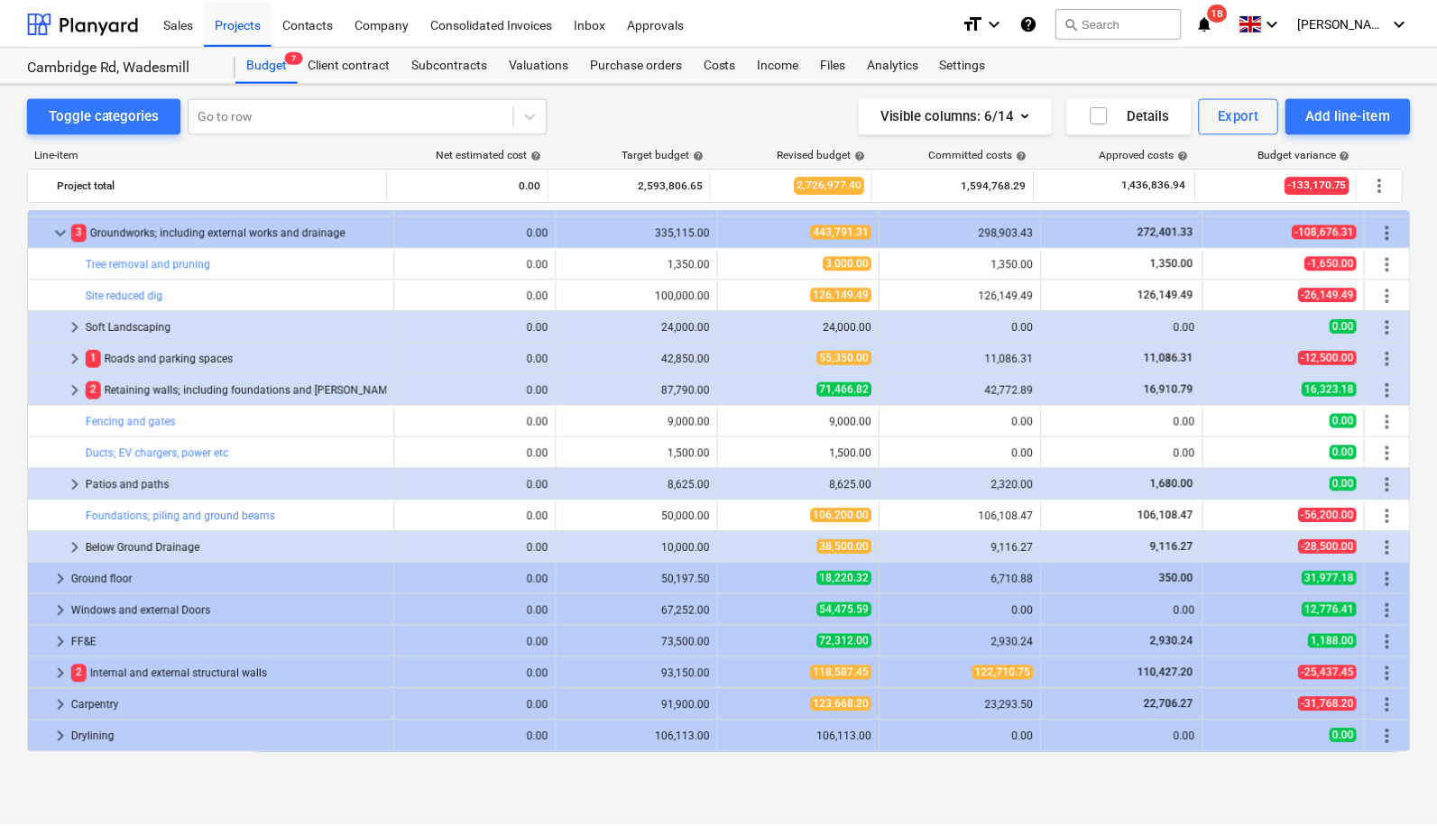
scroll to position [873, 0]
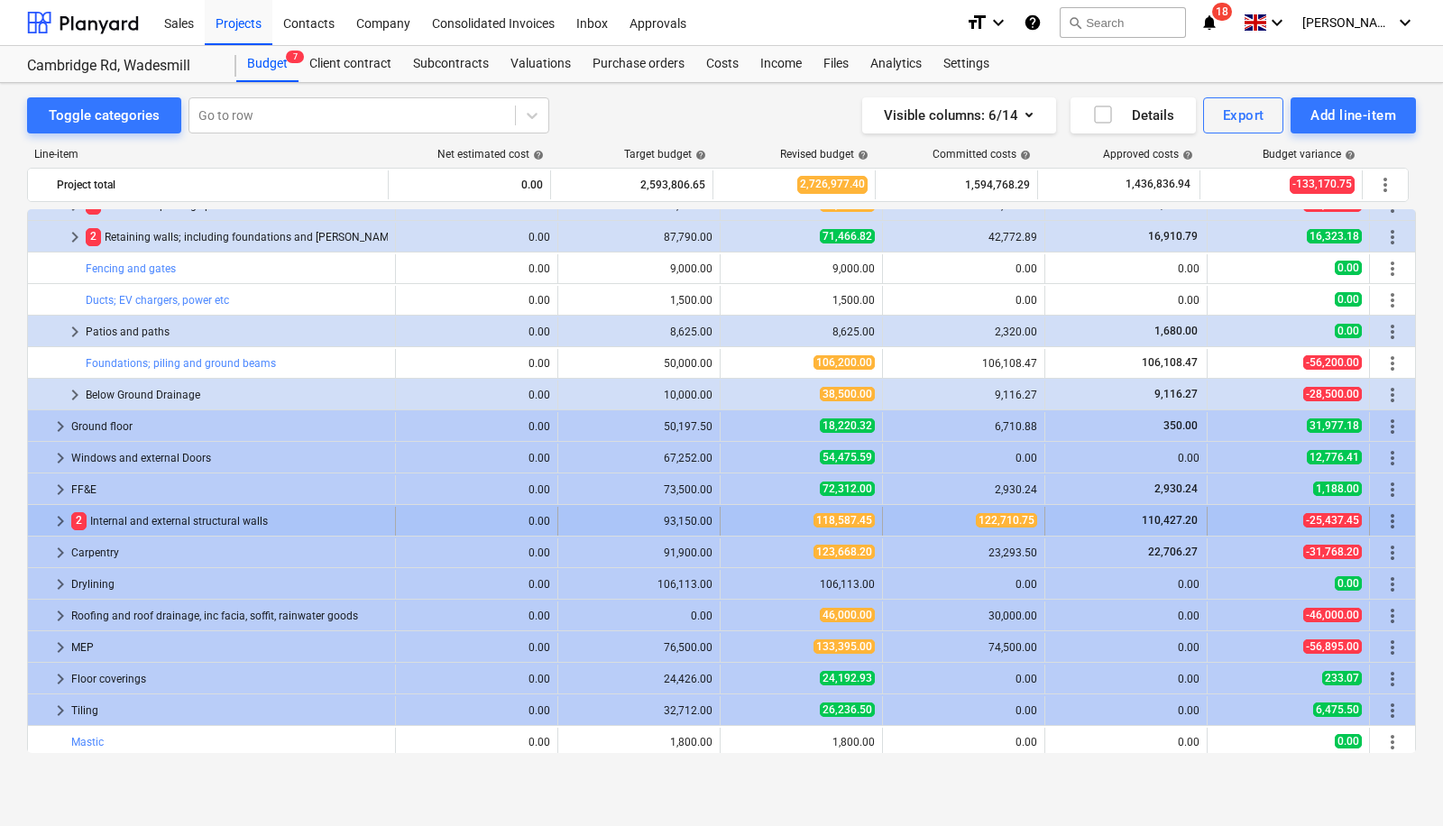
click at [51, 524] on span "keyboard_arrow_right" at bounding box center [61, 521] width 22 height 22
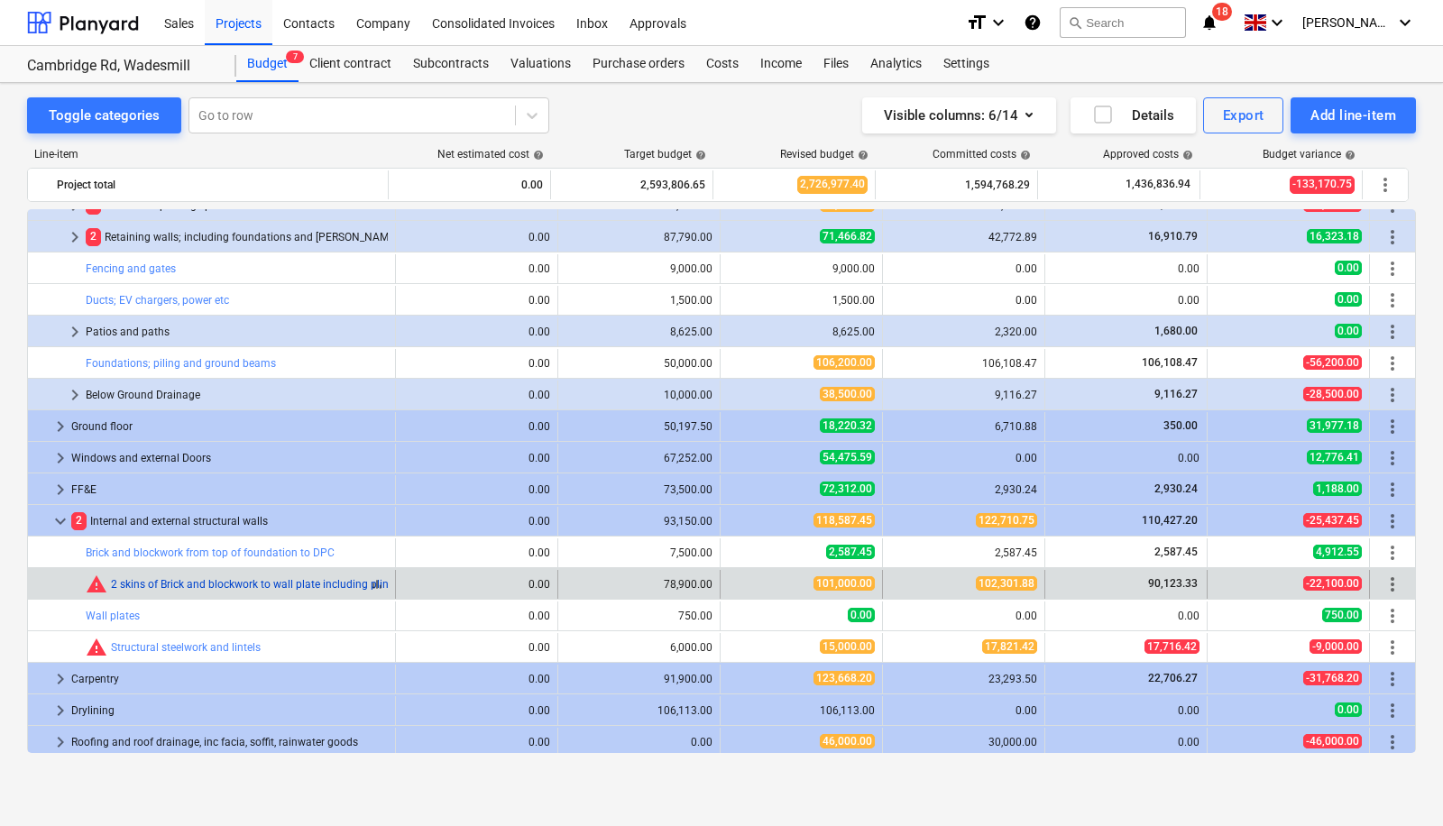
click at [225, 578] on link "2 skins of Brick and blockwork to wall plate including plinths, internal walls …" at bounding box center [329, 584] width 436 height 13
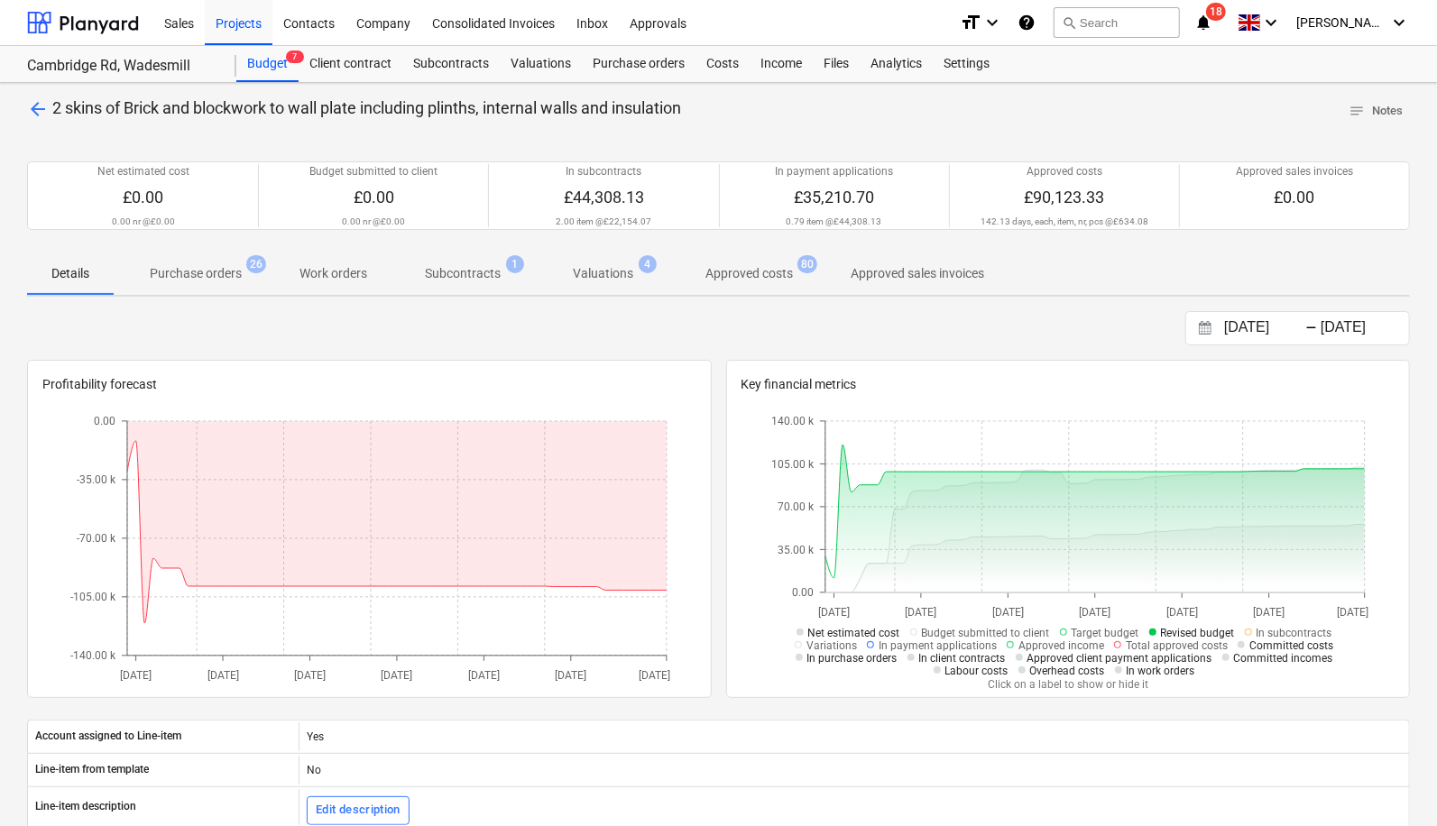
click at [753, 278] on p "Approved costs" at bounding box center [748, 273] width 87 height 19
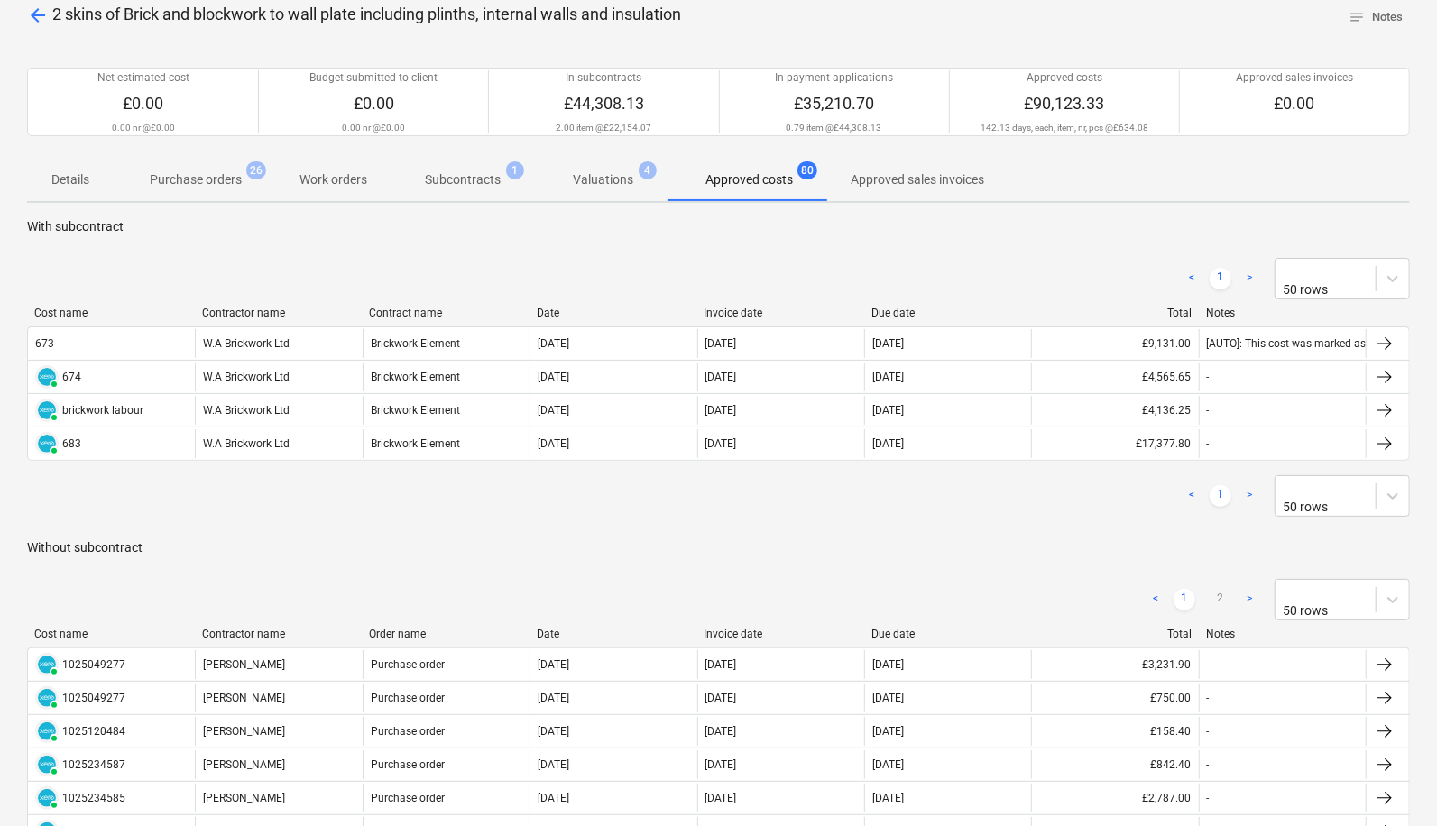
scroll to position [72, 0]
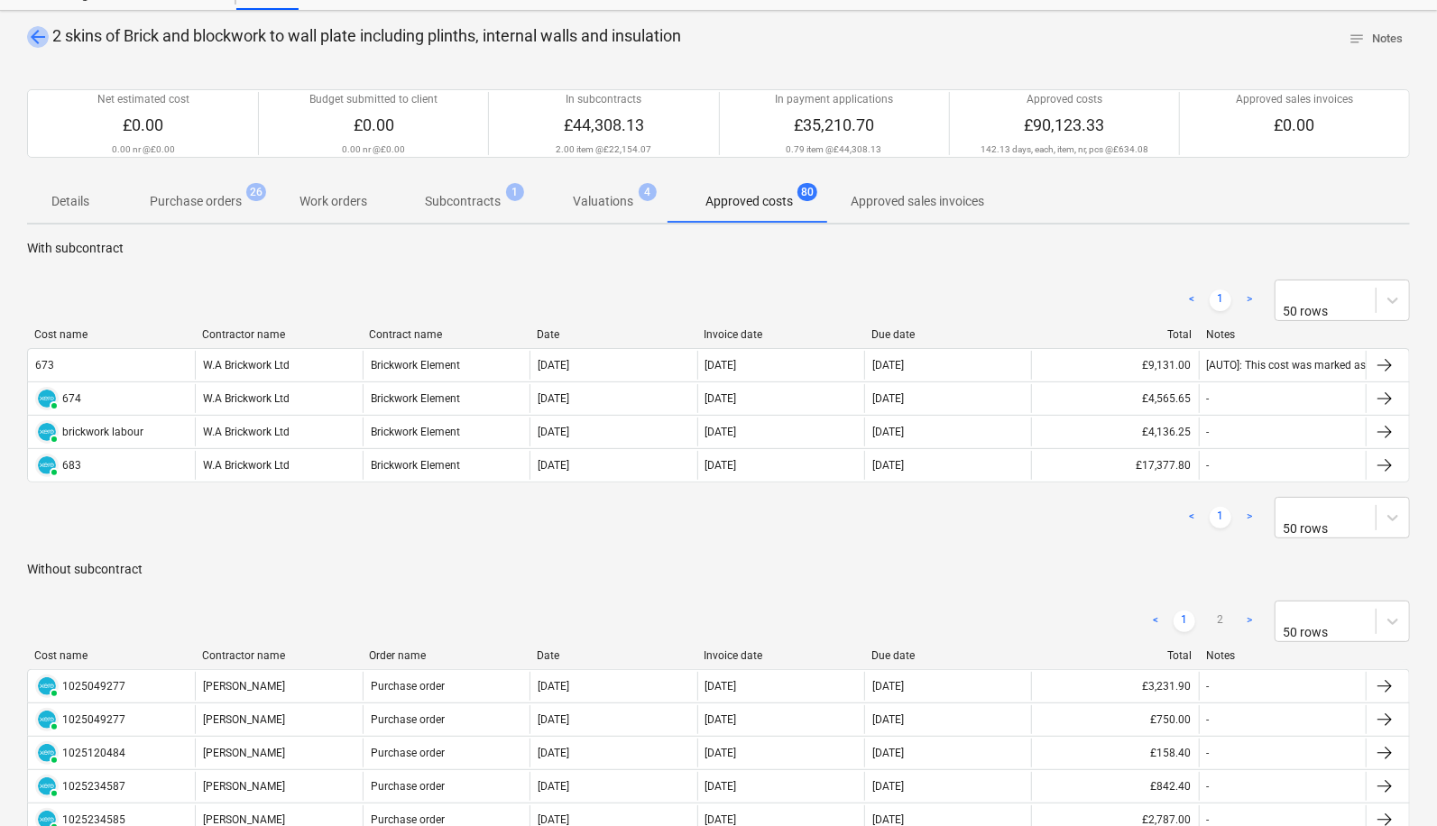
click at [33, 32] on span "arrow_back" at bounding box center [38, 37] width 22 height 22
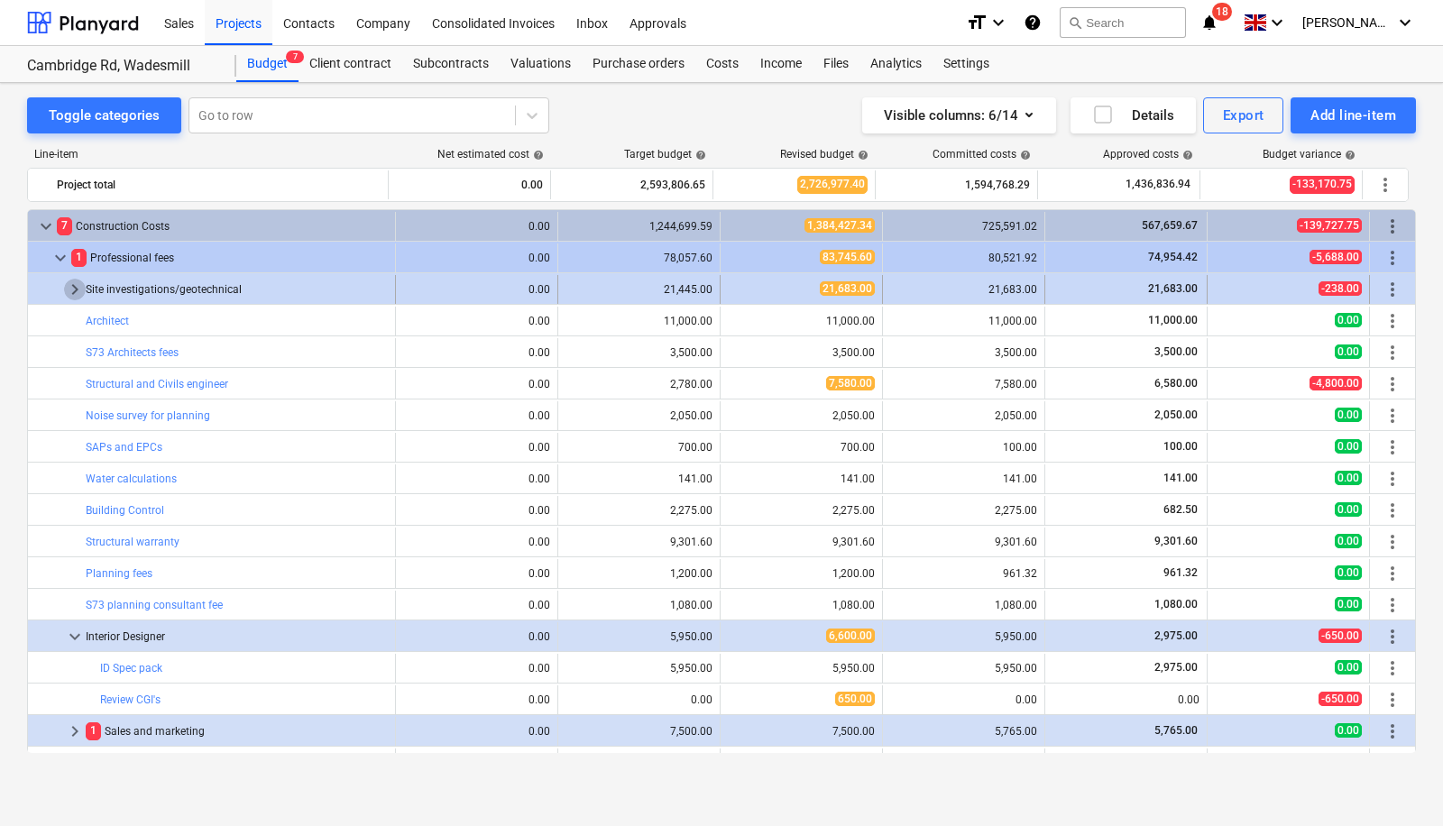
click at [74, 290] on span "keyboard_arrow_right" at bounding box center [75, 290] width 22 height 22
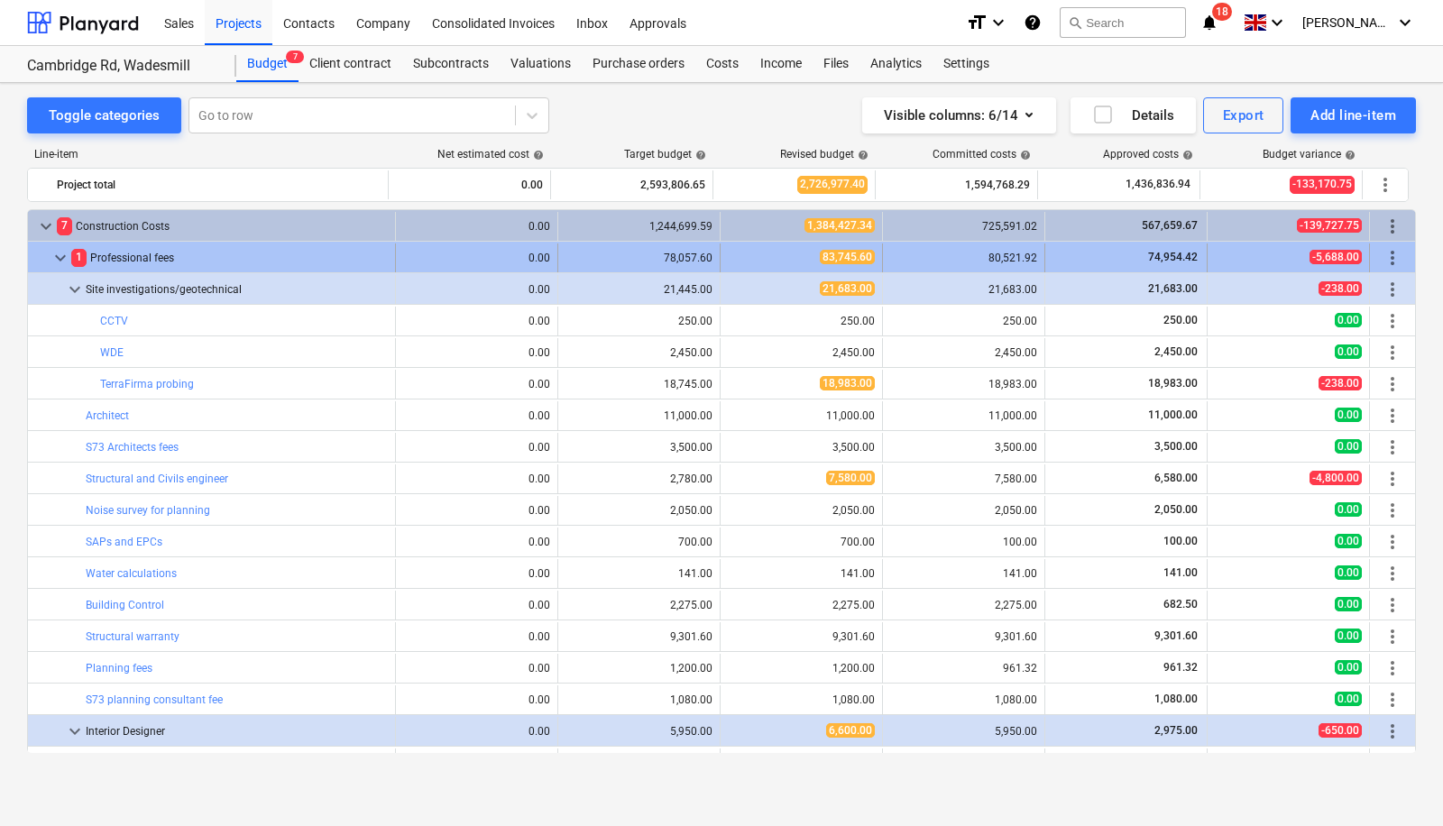
click at [53, 259] on span "keyboard_arrow_down" at bounding box center [61, 258] width 22 height 22
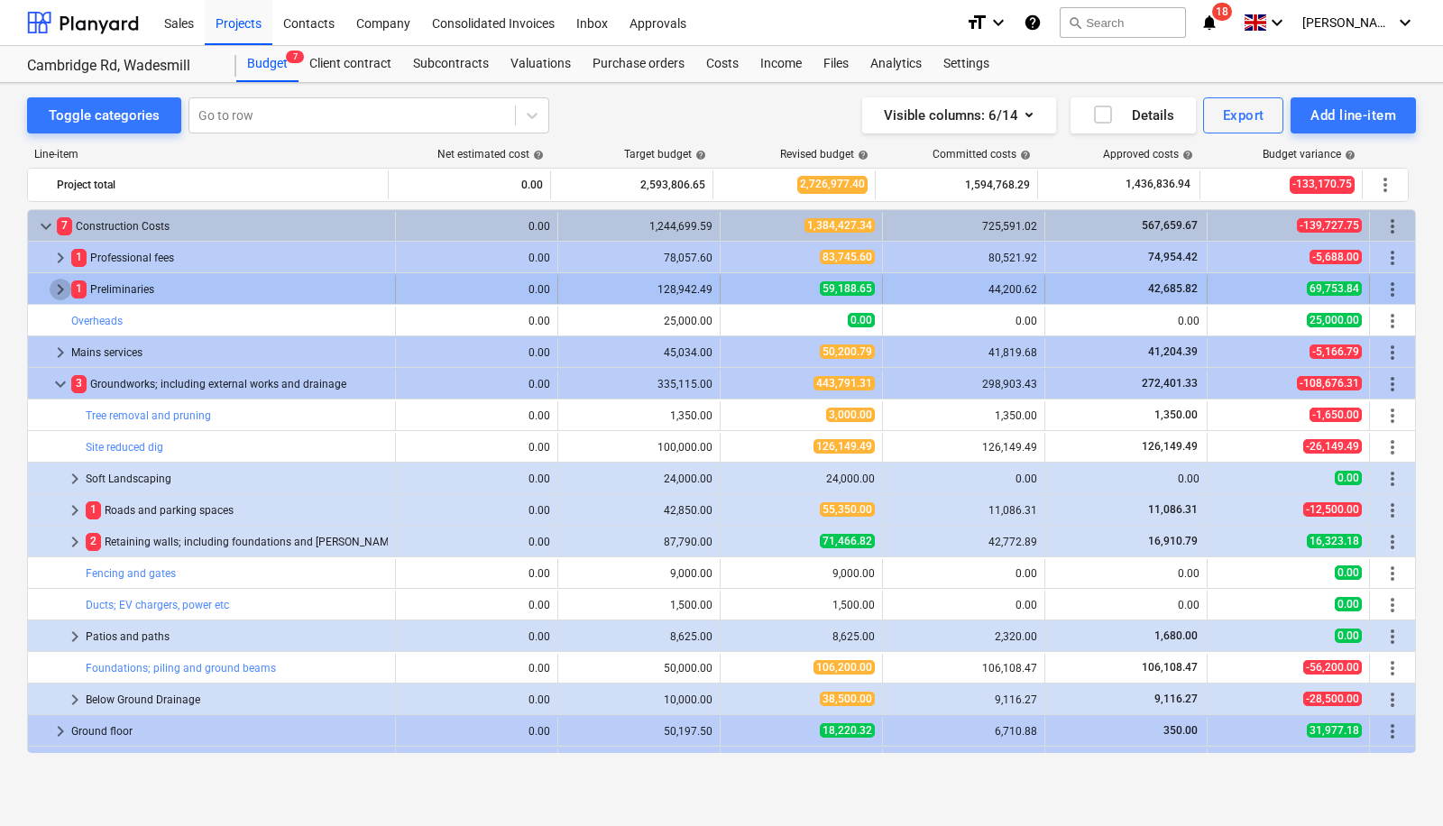
click at [61, 290] on span "keyboard_arrow_right" at bounding box center [61, 290] width 22 height 22
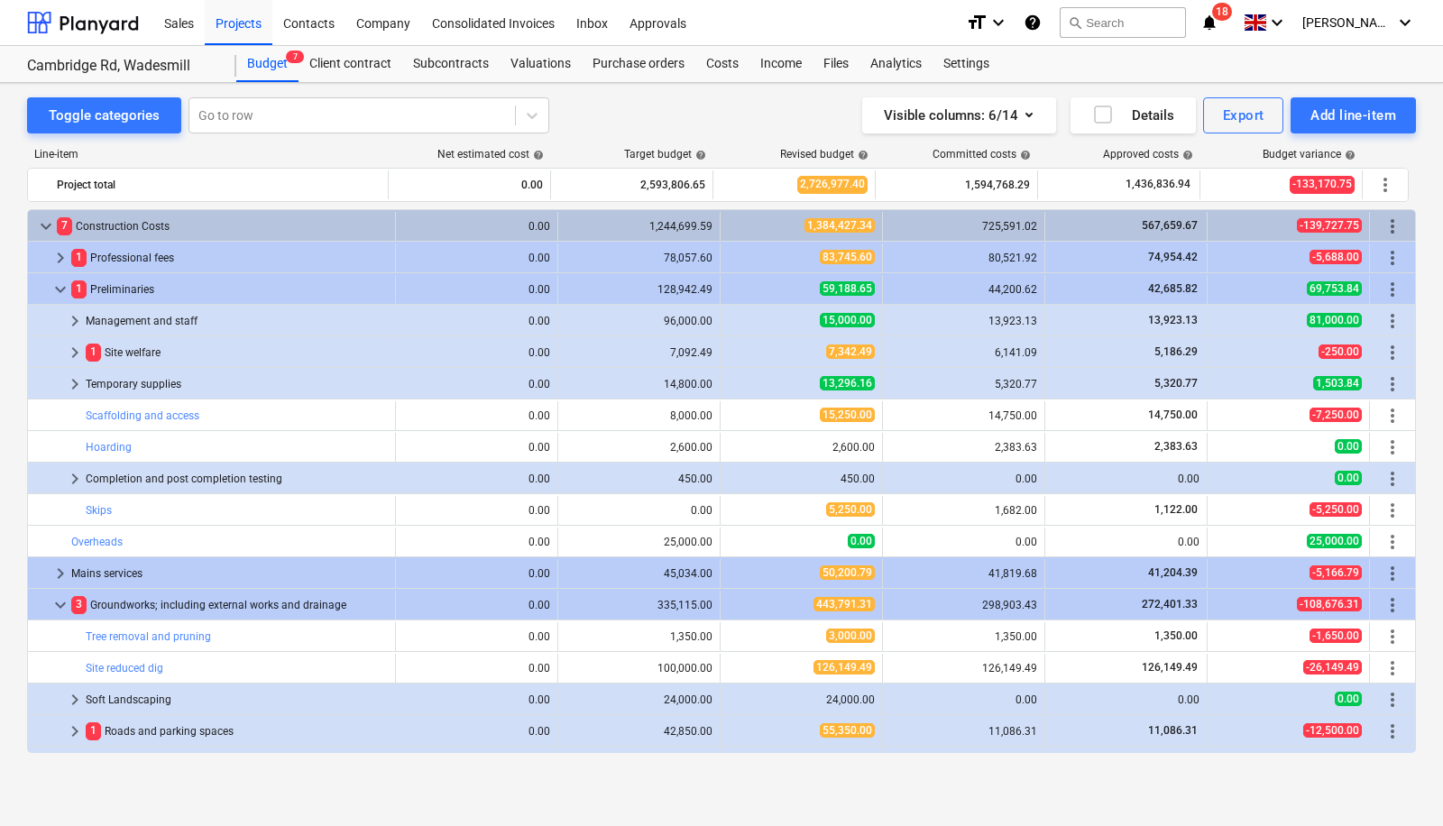
click at [61, 290] on span "keyboard_arrow_down" at bounding box center [61, 290] width 22 height 22
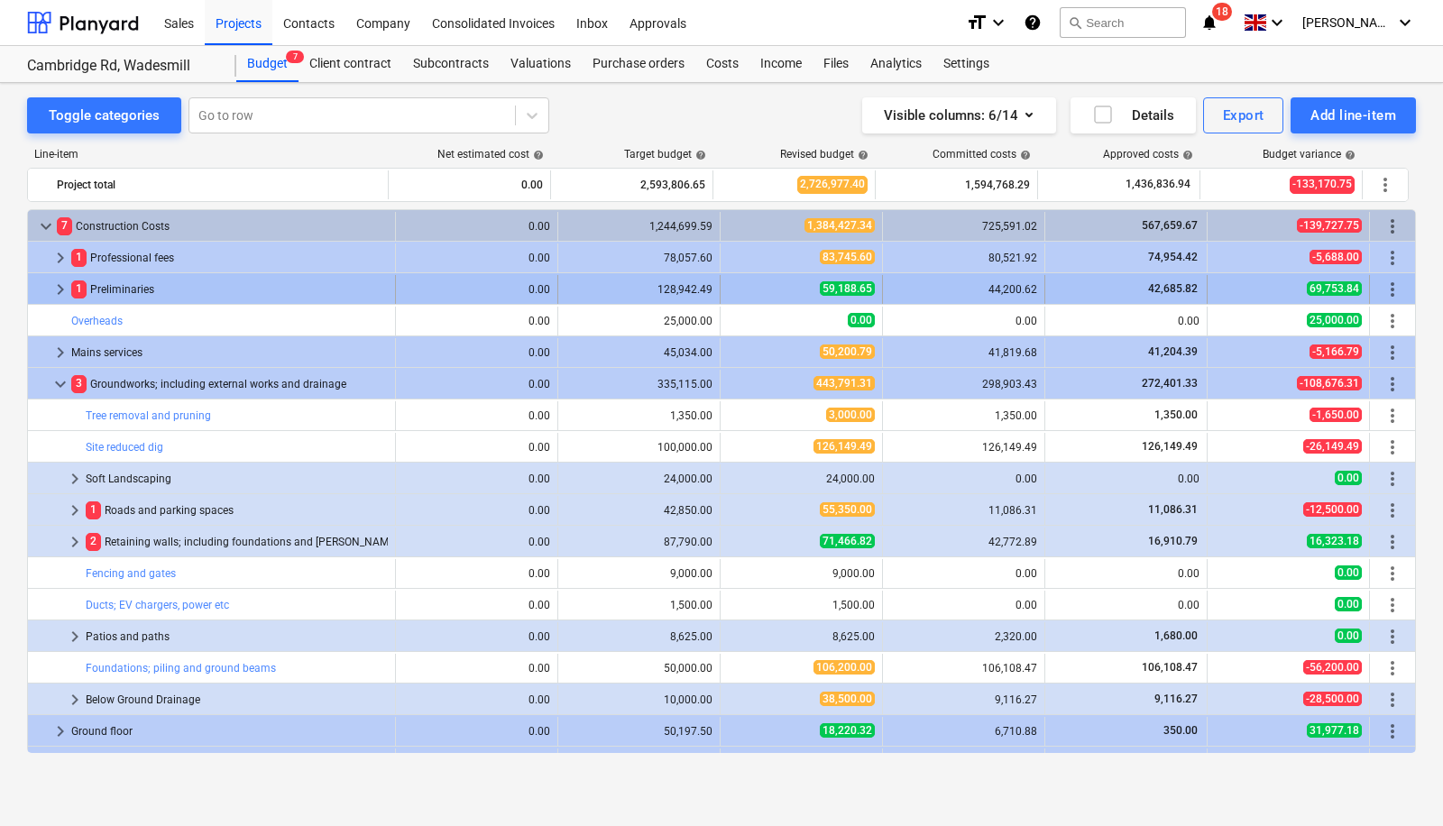
click at [65, 284] on span "keyboard_arrow_right" at bounding box center [61, 290] width 22 height 22
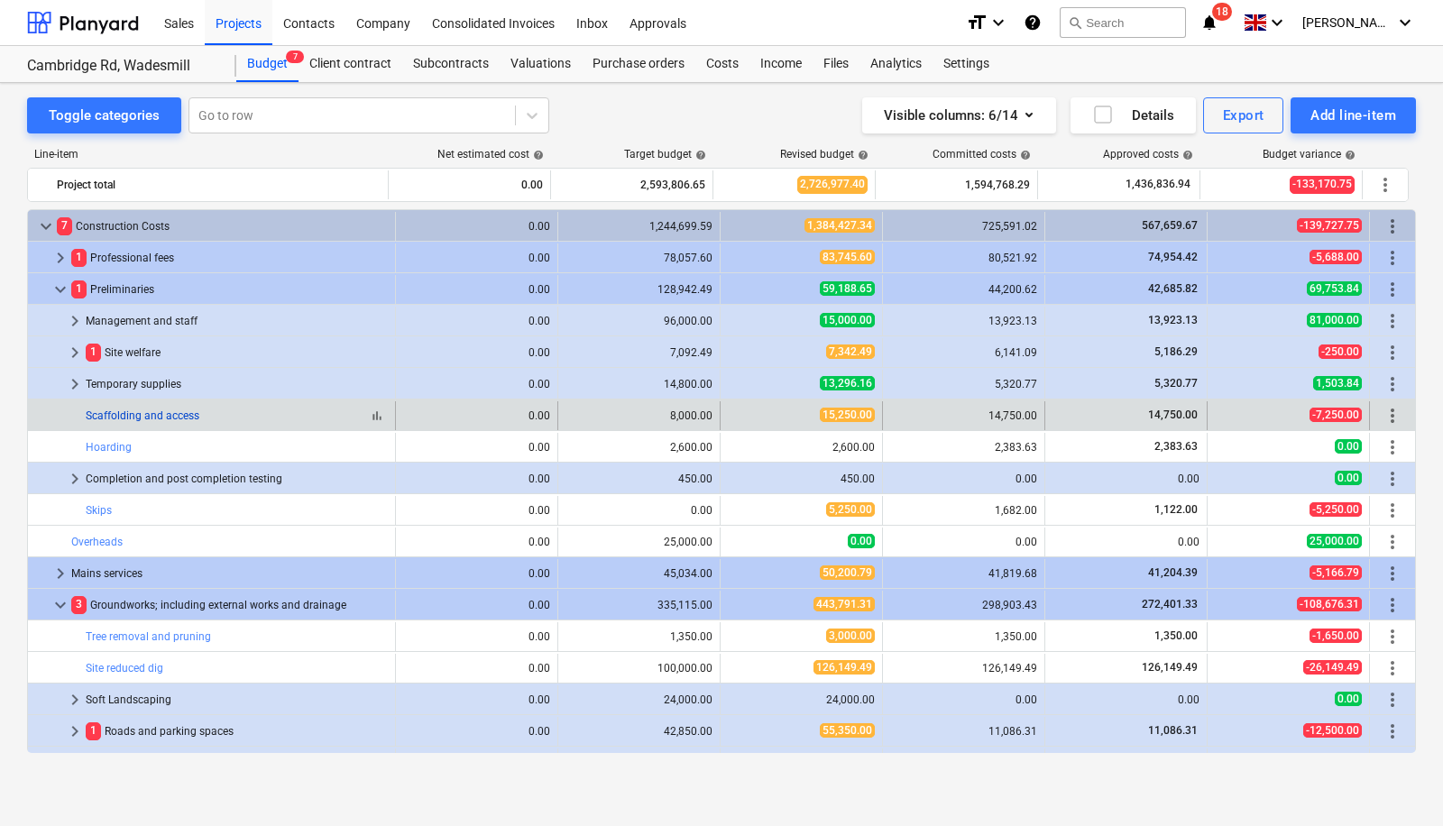
click at [173, 416] on link "Scaffolding and access" at bounding box center [143, 415] width 114 height 13
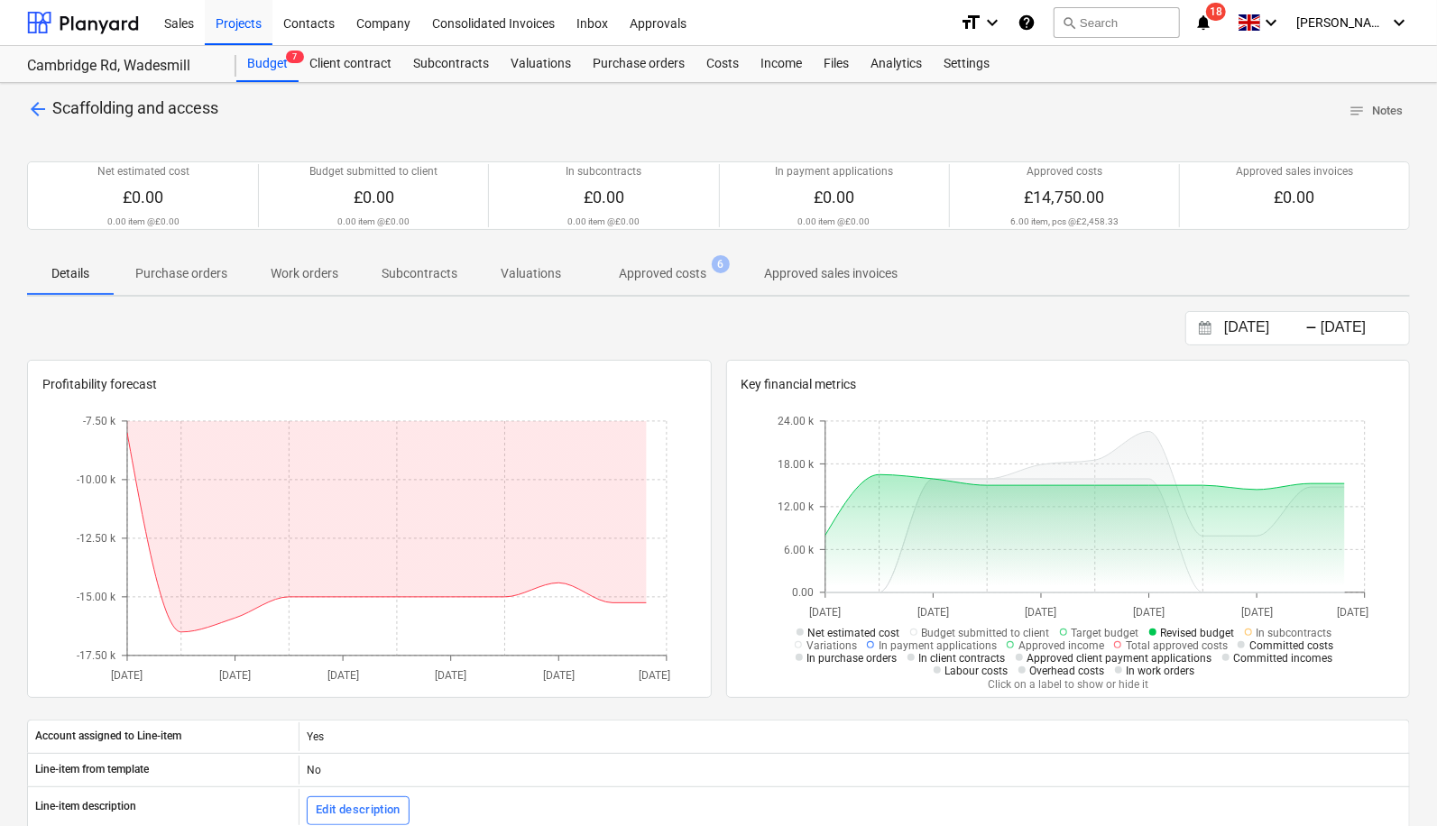
click at [665, 275] on p "Approved costs" at bounding box center [662, 273] width 87 height 19
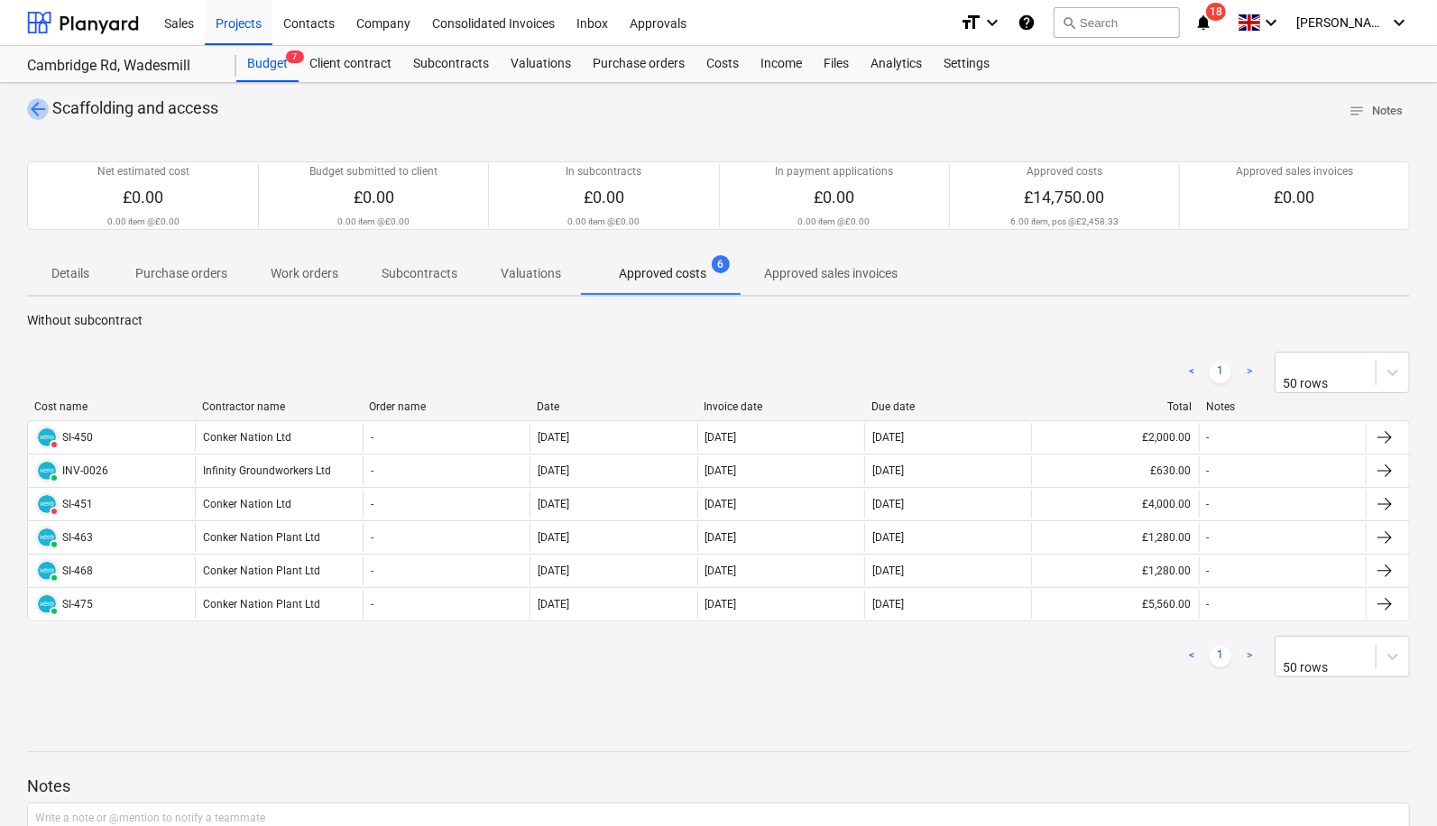
click at [38, 109] on span "arrow_back" at bounding box center [38, 109] width 22 height 22
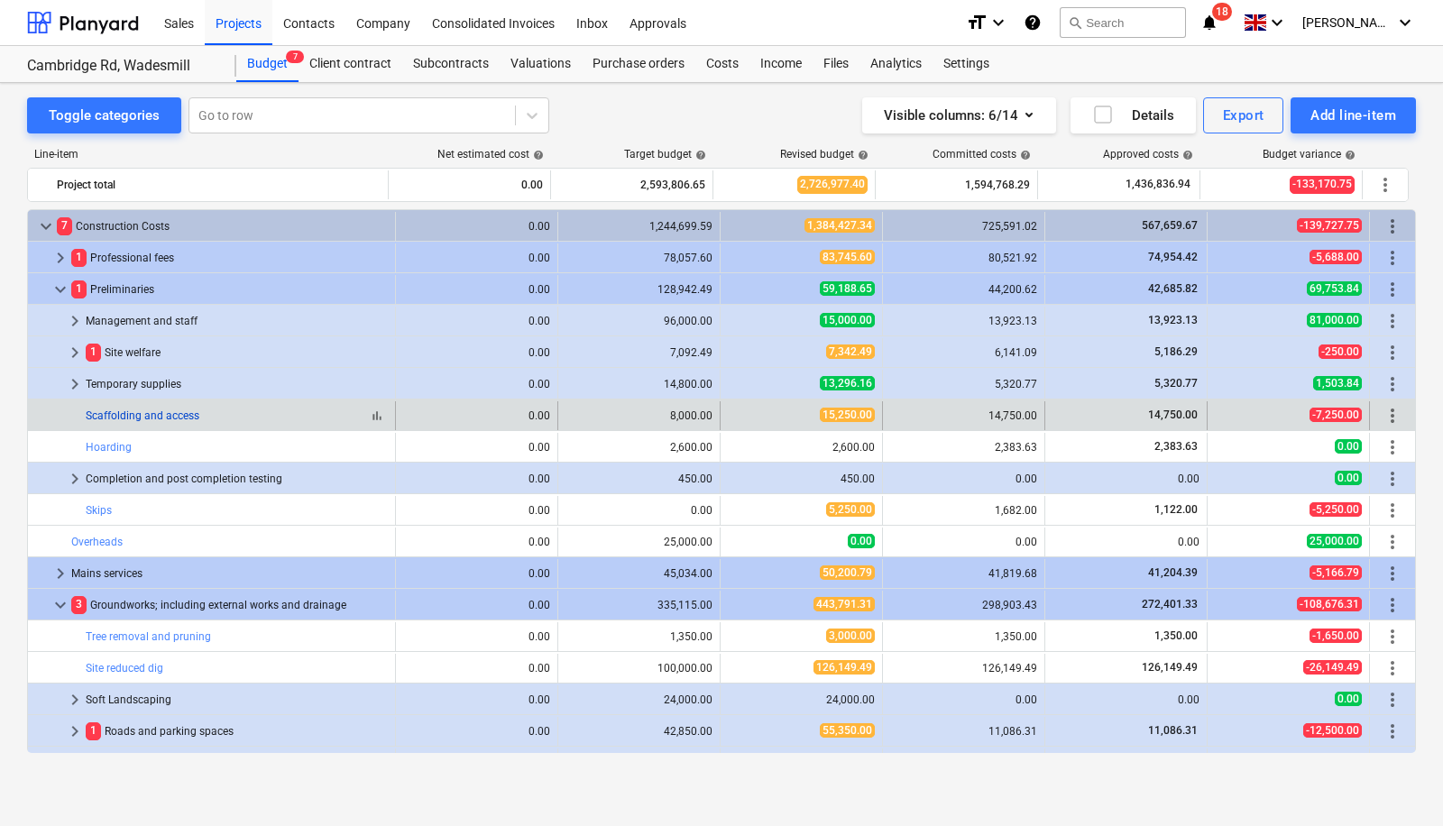
click at [171, 415] on link "Scaffolding and access" at bounding box center [143, 415] width 114 height 13
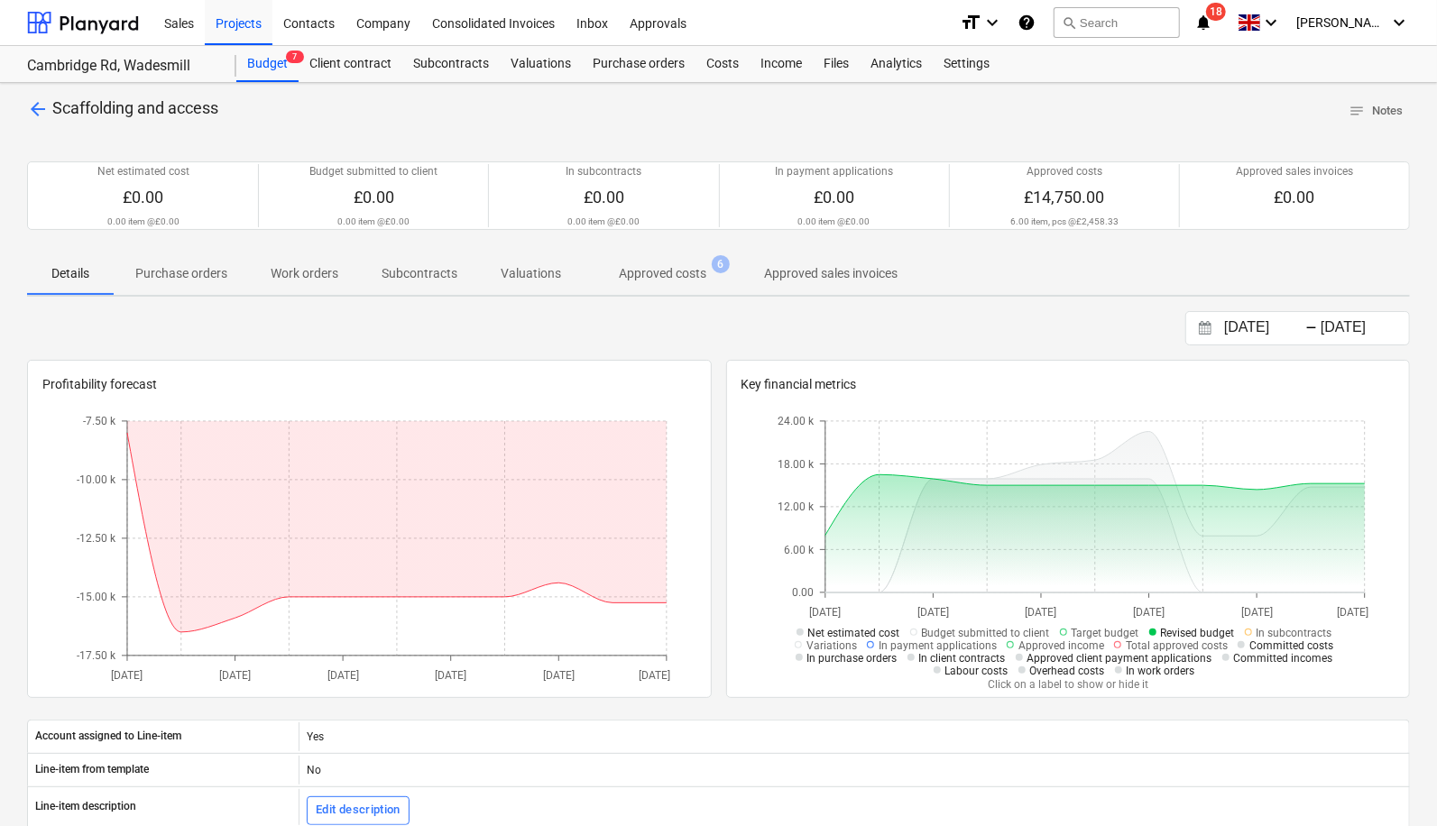
click at [666, 270] on p "Approved costs" at bounding box center [662, 273] width 87 height 19
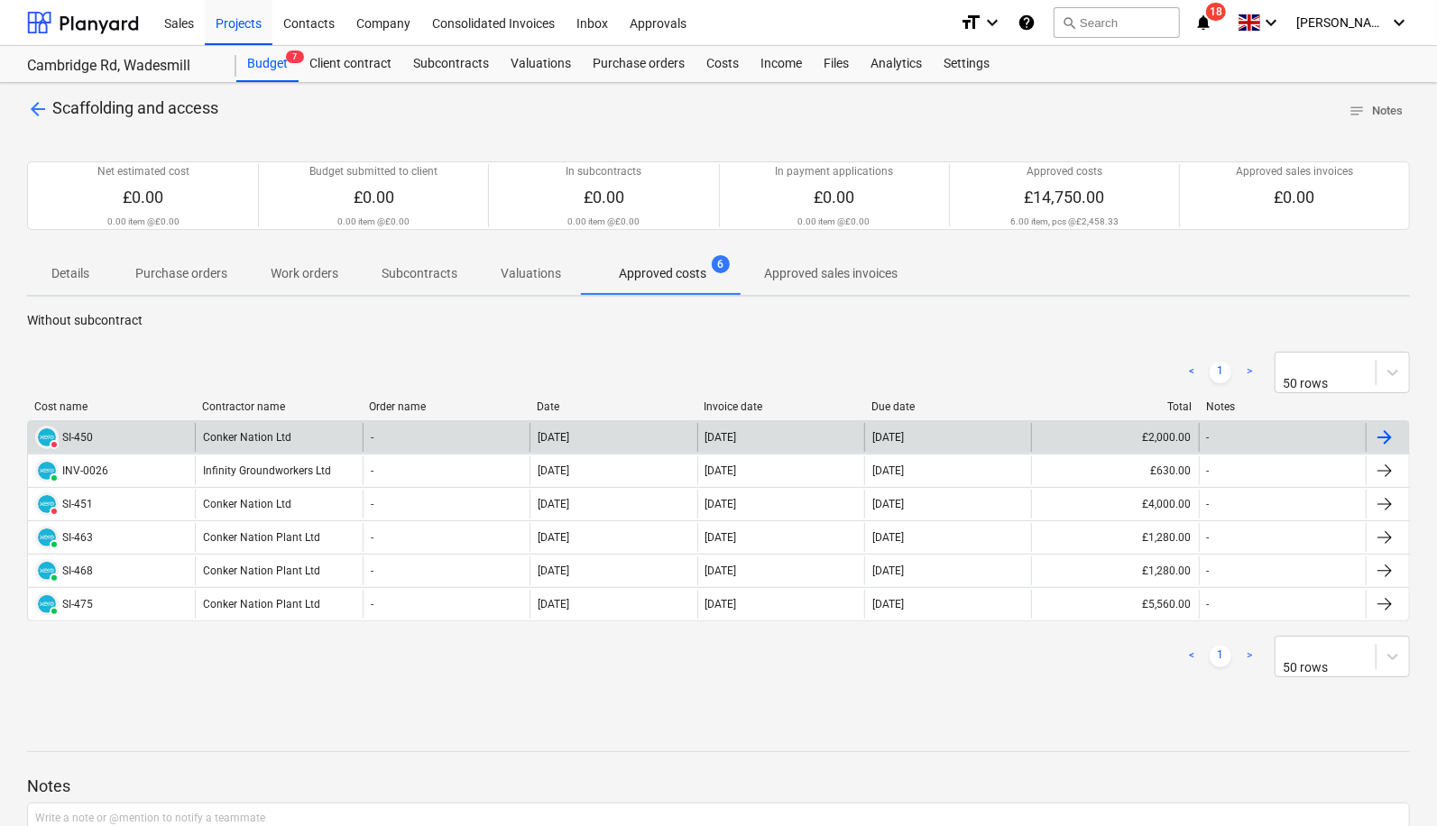
click at [189, 423] on div "VOIDED SI-450" at bounding box center [111, 437] width 167 height 29
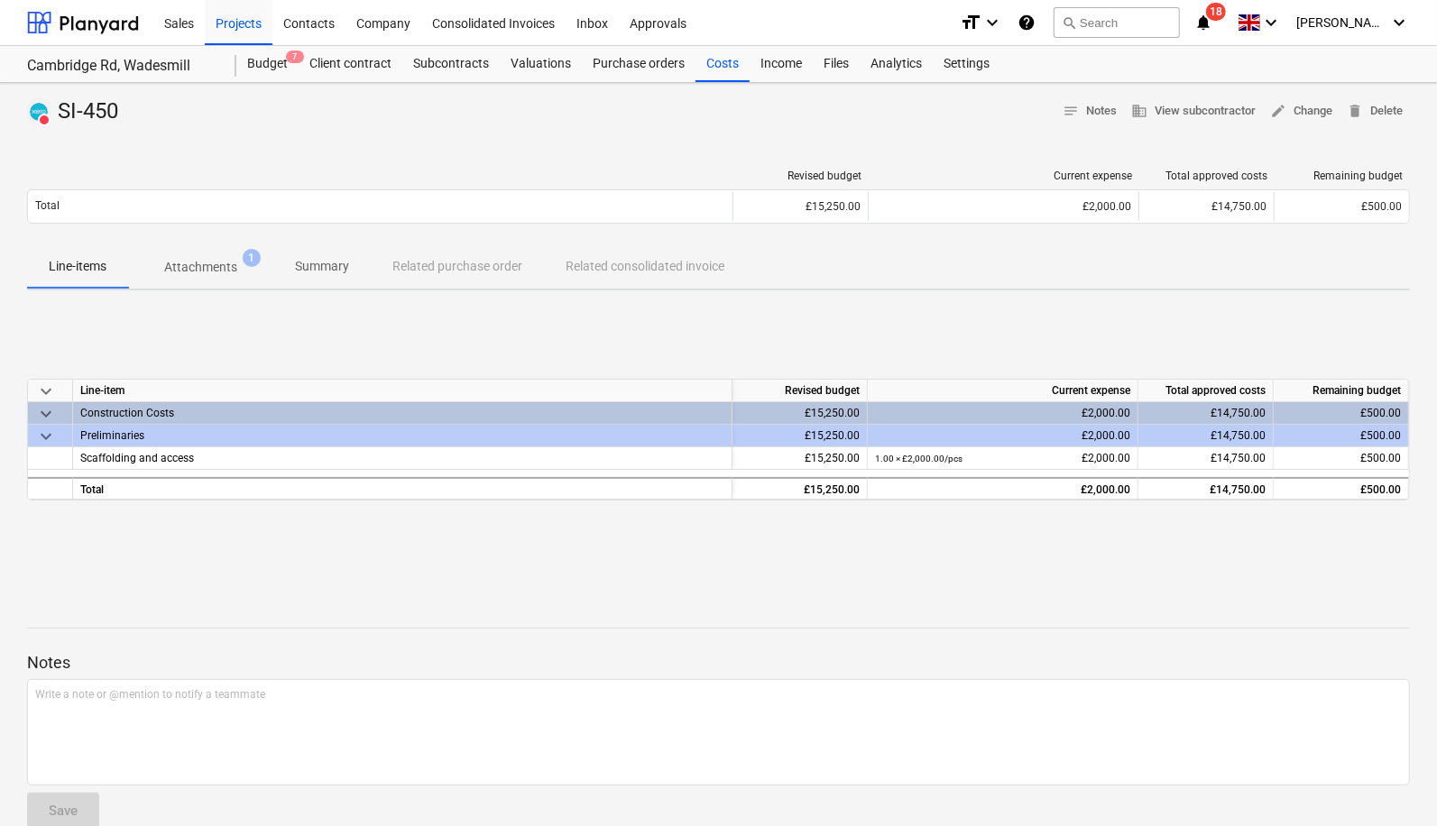
click at [204, 252] on span "Attachments 1" at bounding box center [200, 267] width 145 height 32
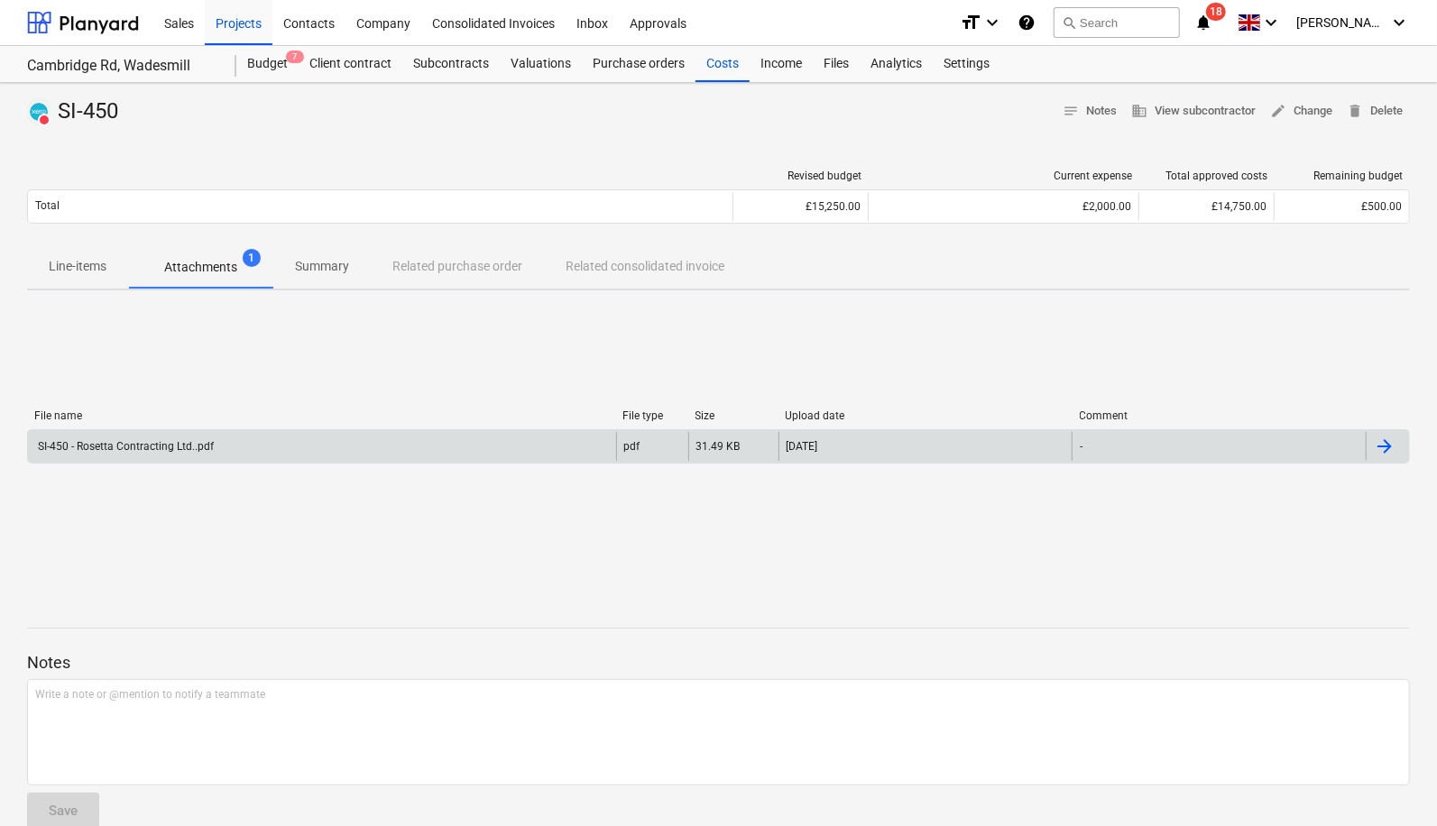
click at [168, 450] on div "SI-450 - Rosetta Contracting Ltd..pdf" at bounding box center [124, 446] width 179 height 13
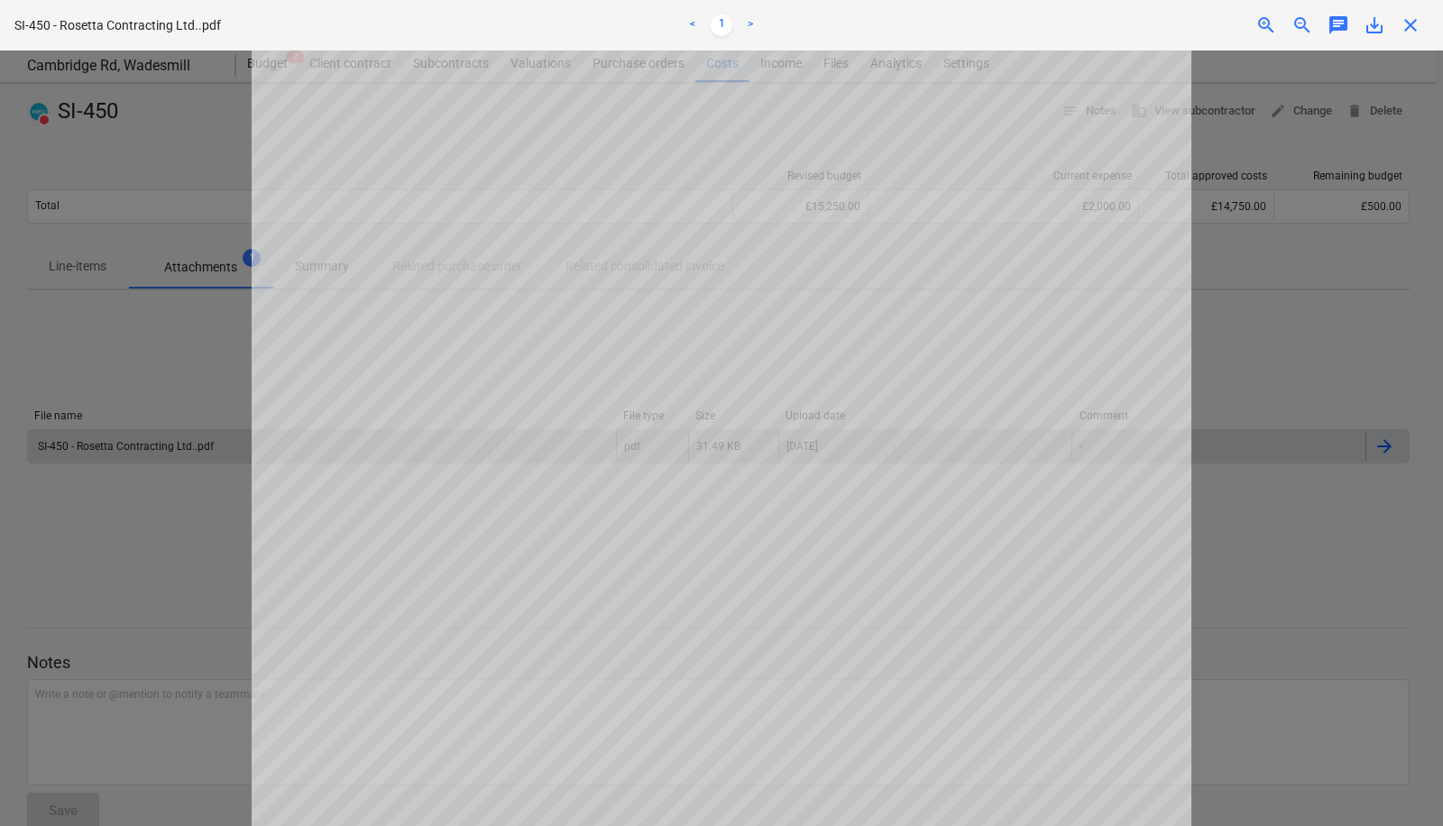
click at [1401, 28] on span "close" at bounding box center [1411, 25] width 22 height 22
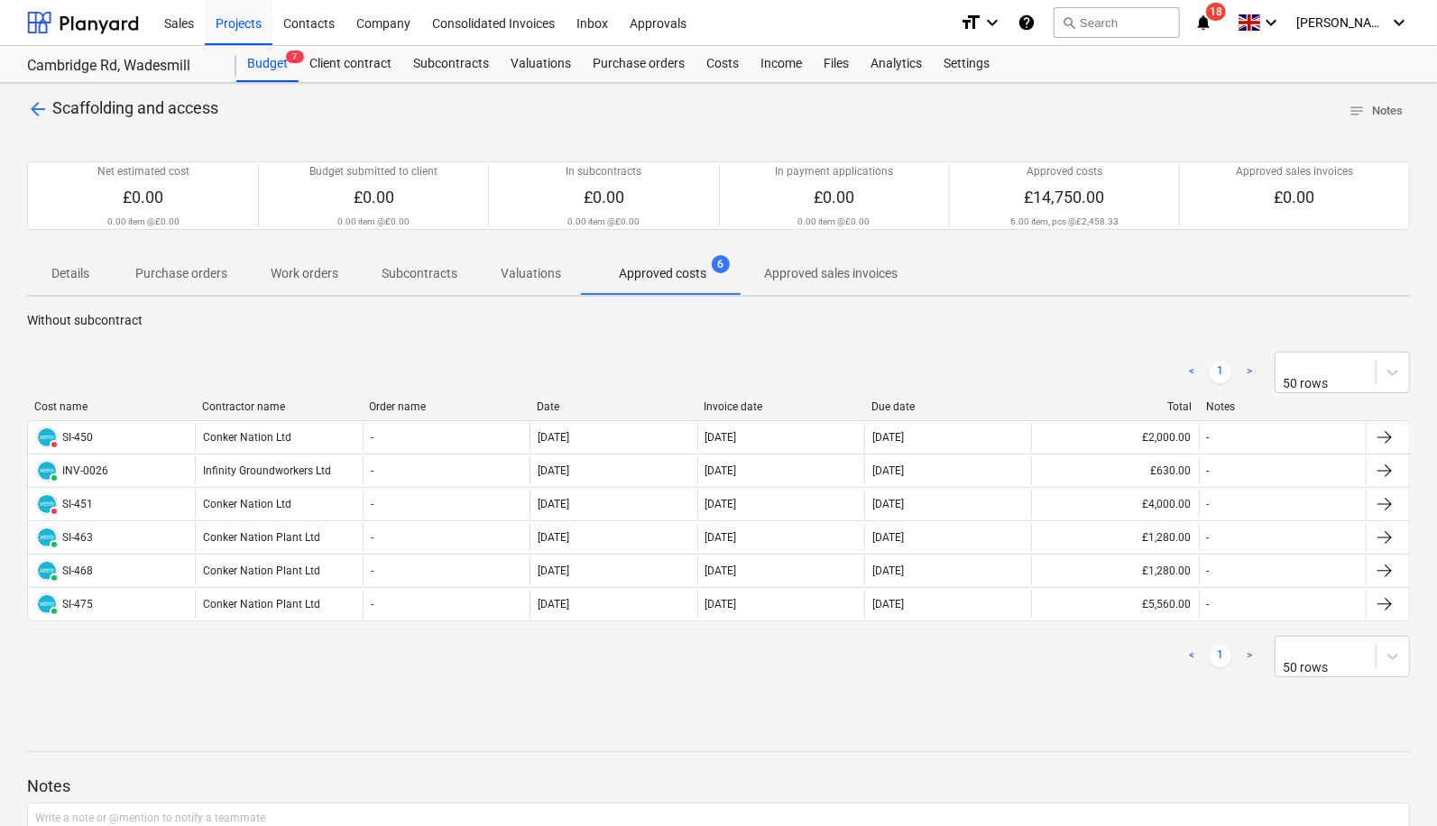
click at [22, 106] on div "arrow_back Scaffolding and access notes Notes Net estimated cost £0.00 0.00 ite…" at bounding box center [718, 532] width 1437 height 898
click at [31, 110] on span "arrow_back" at bounding box center [38, 109] width 22 height 22
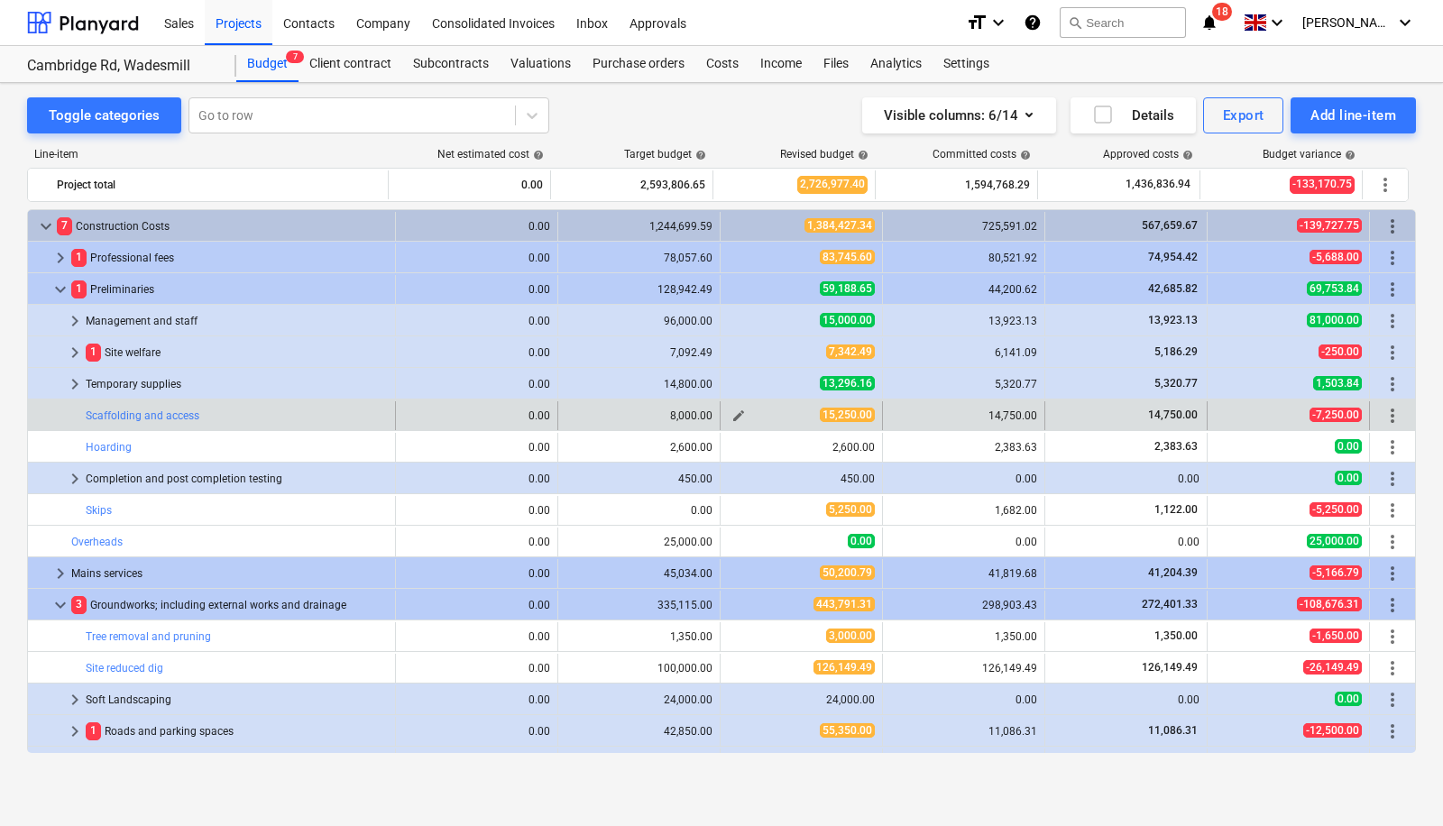
click at [732, 412] on span "edit" at bounding box center [738, 416] width 14 height 14
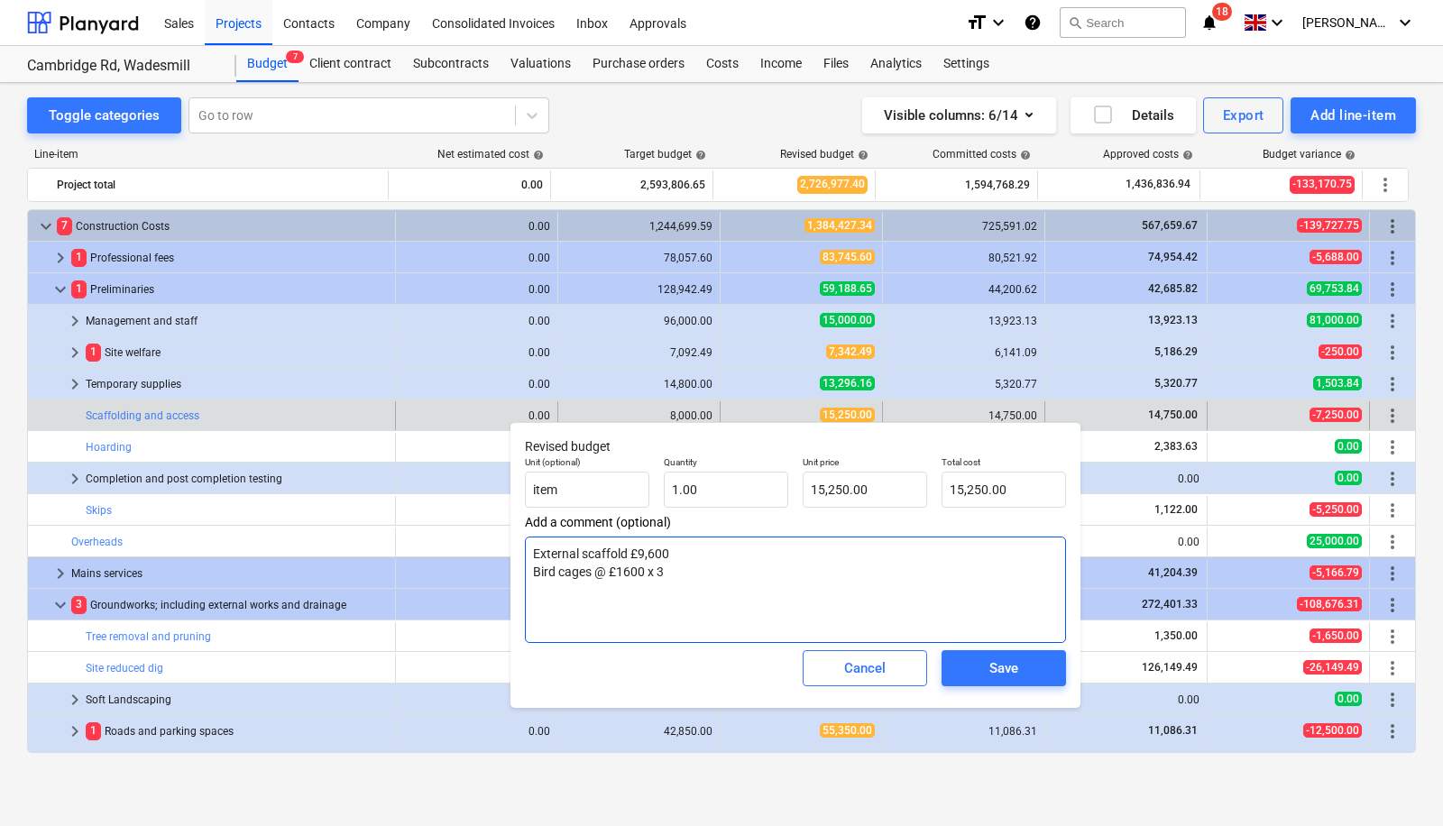
click at [710, 579] on textarea "External scaffold £9,600 Bird cages @ £1600 x 3" at bounding box center [795, 590] width 541 height 106
click at [703, 556] on textarea "External scaffold £9,600 Bird cages @ £1600 x 3" at bounding box center [795, 590] width 541 height 106
click at [898, 674] on span "Cancel" at bounding box center [864, 668] width 79 height 23
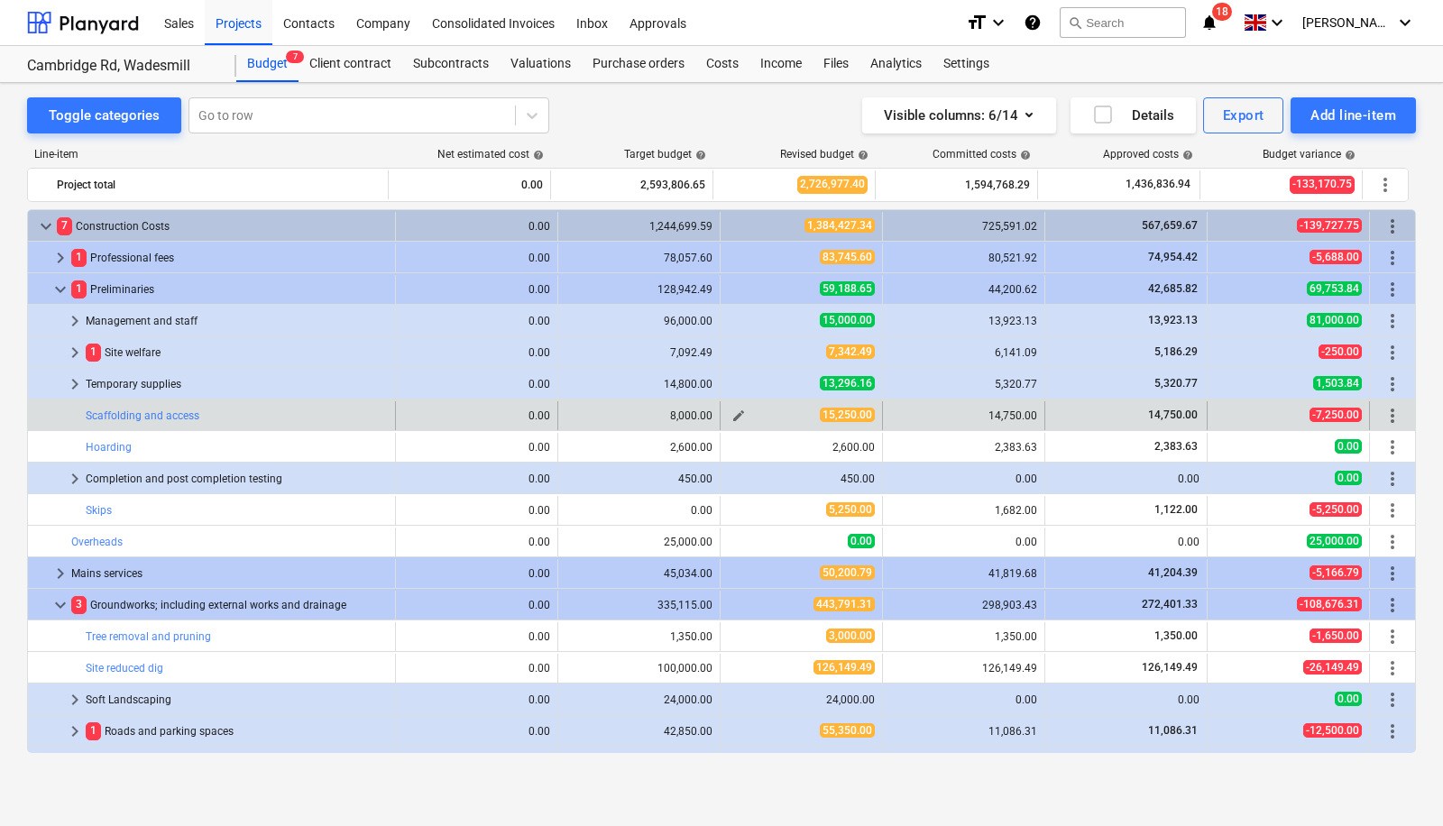
click at [732, 412] on span "edit" at bounding box center [738, 416] width 14 height 14
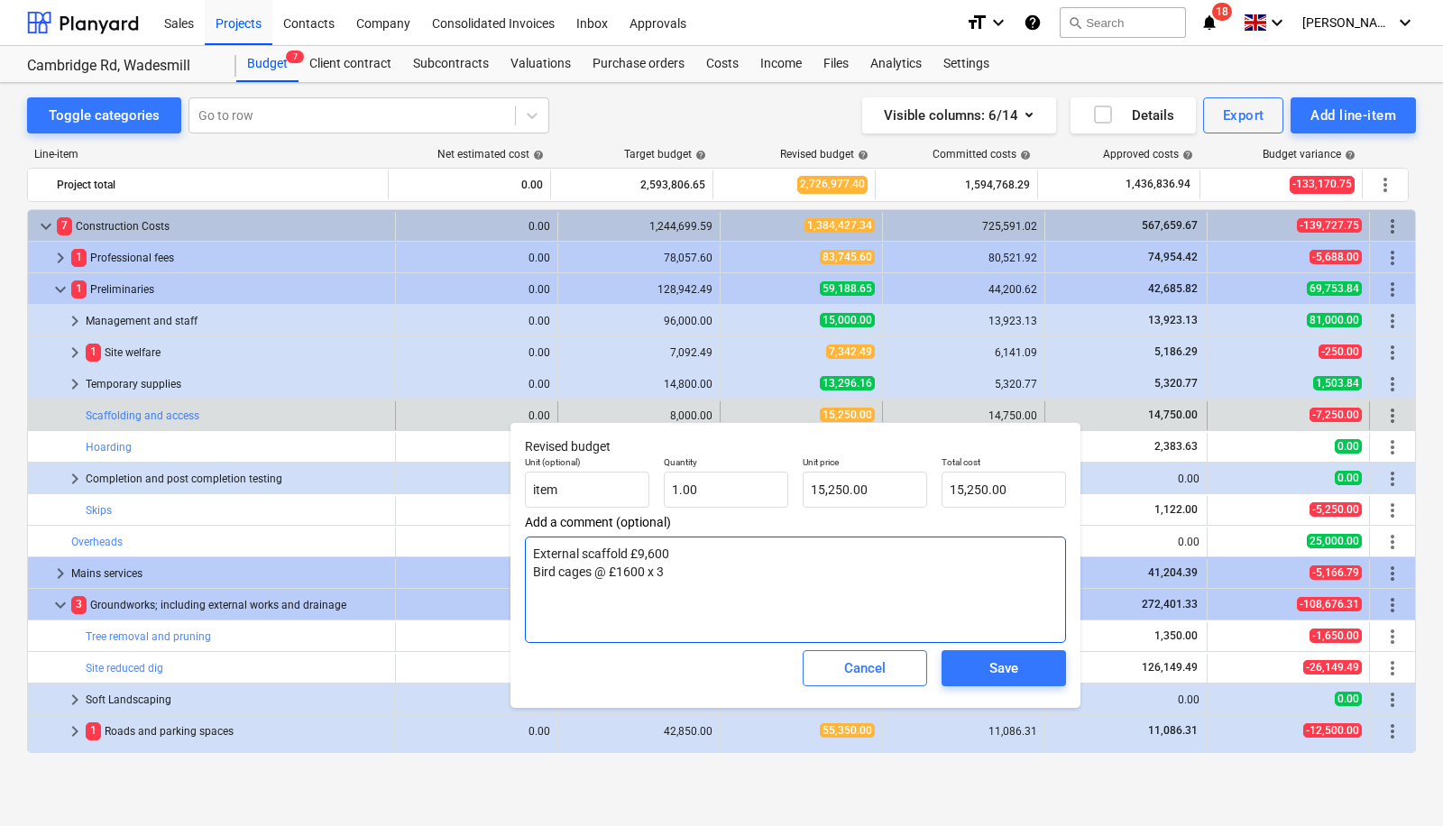
click at [688, 556] on textarea "External scaffold £9,600 Bird cages @ £1600 x 3" at bounding box center [795, 590] width 541 height 106
type textarea "External scaffold £13,500 Bird cages @ £1600 x 3"
click at [877, 481] on input "15250" at bounding box center [865, 490] width 124 height 36
type input "152"
type input "152.00"
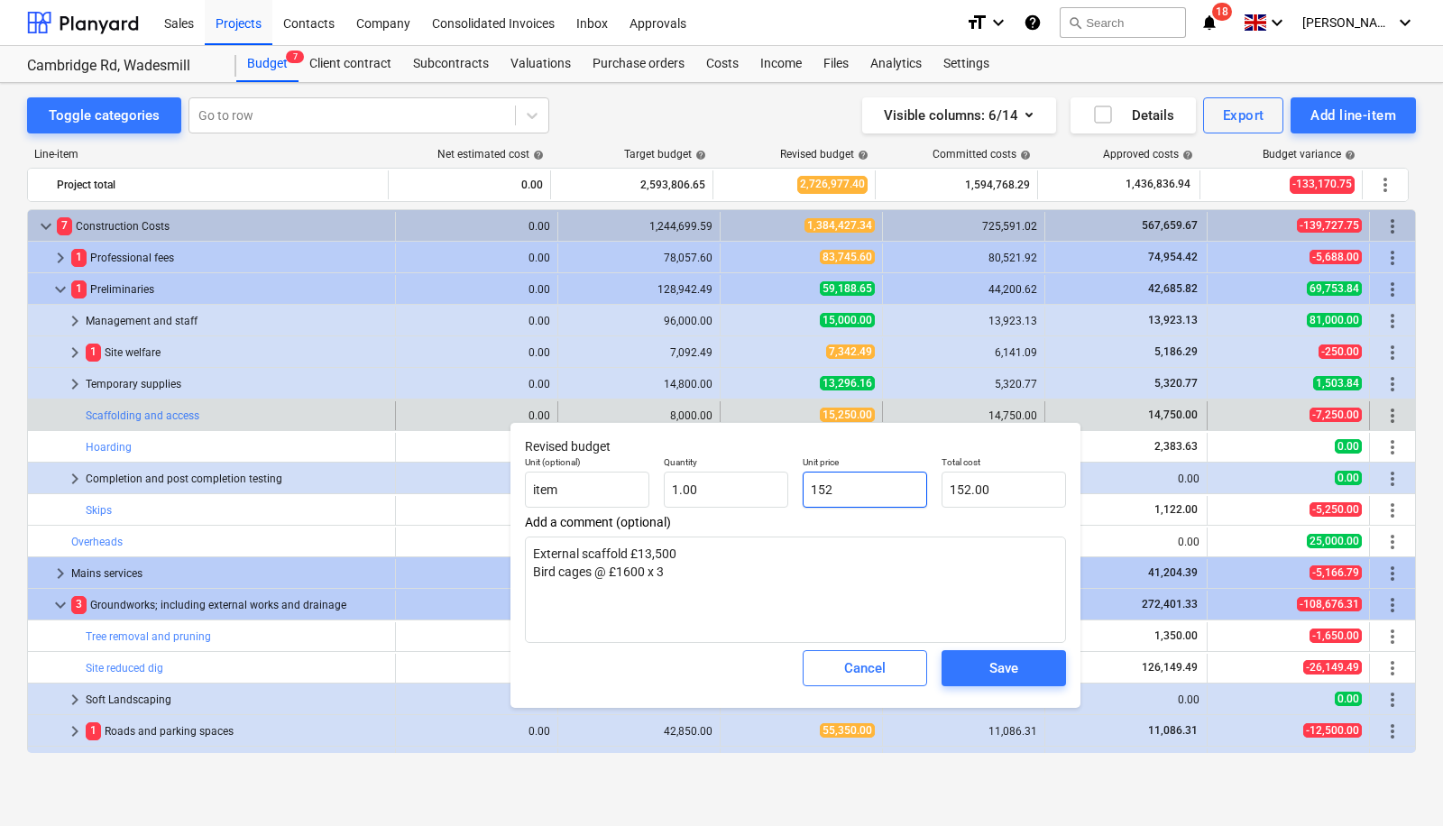
type input "15"
type input "15.00"
type input "1"
type input "1.00"
type input "18"
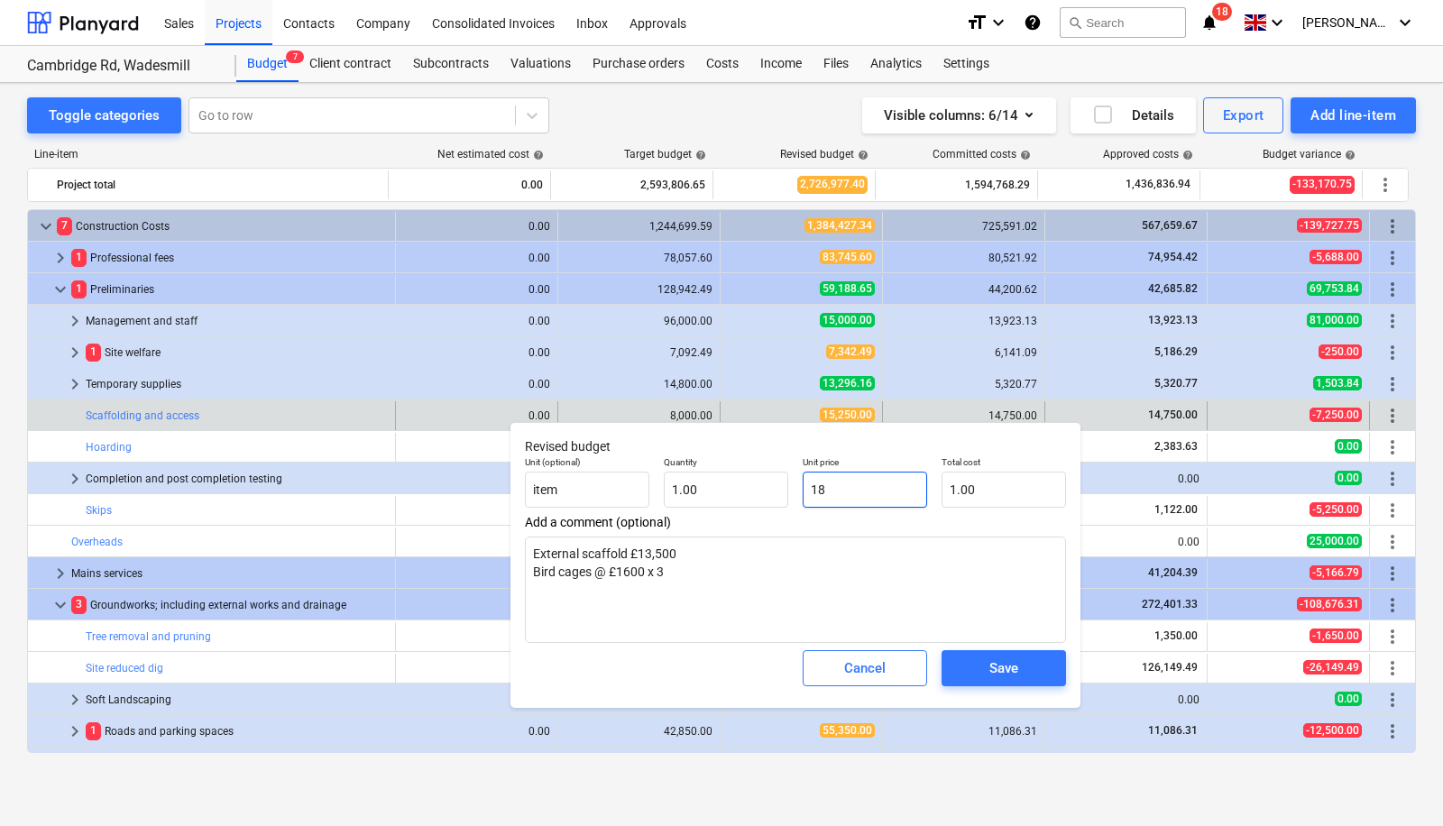
type input "18.00"
type input "183"
type input "183.00"
type input "1830"
type input "1,830.00"
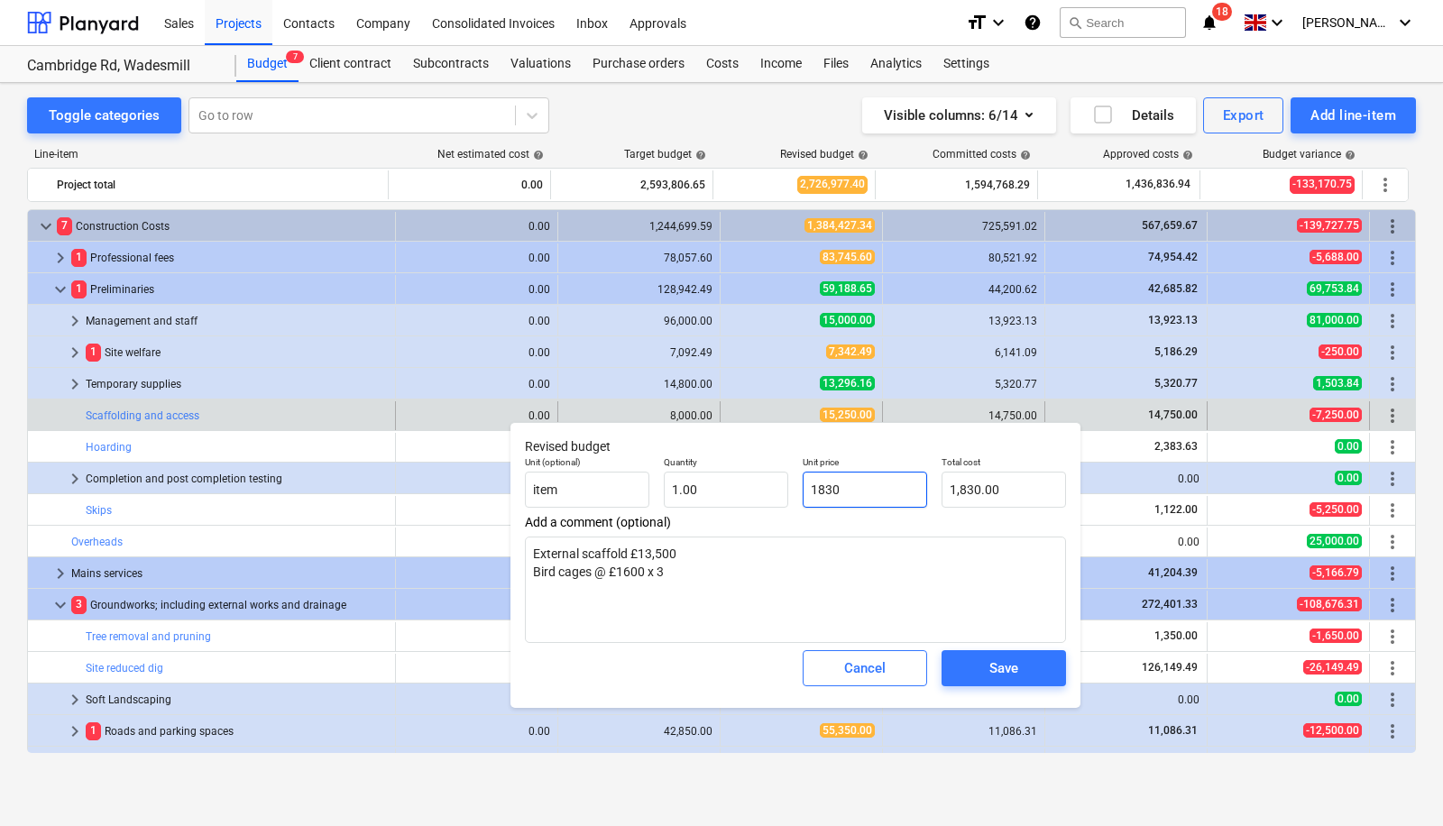
type input "18300"
type input "18,300.00"
click at [1032, 675] on span "Save" at bounding box center [1003, 668] width 81 height 23
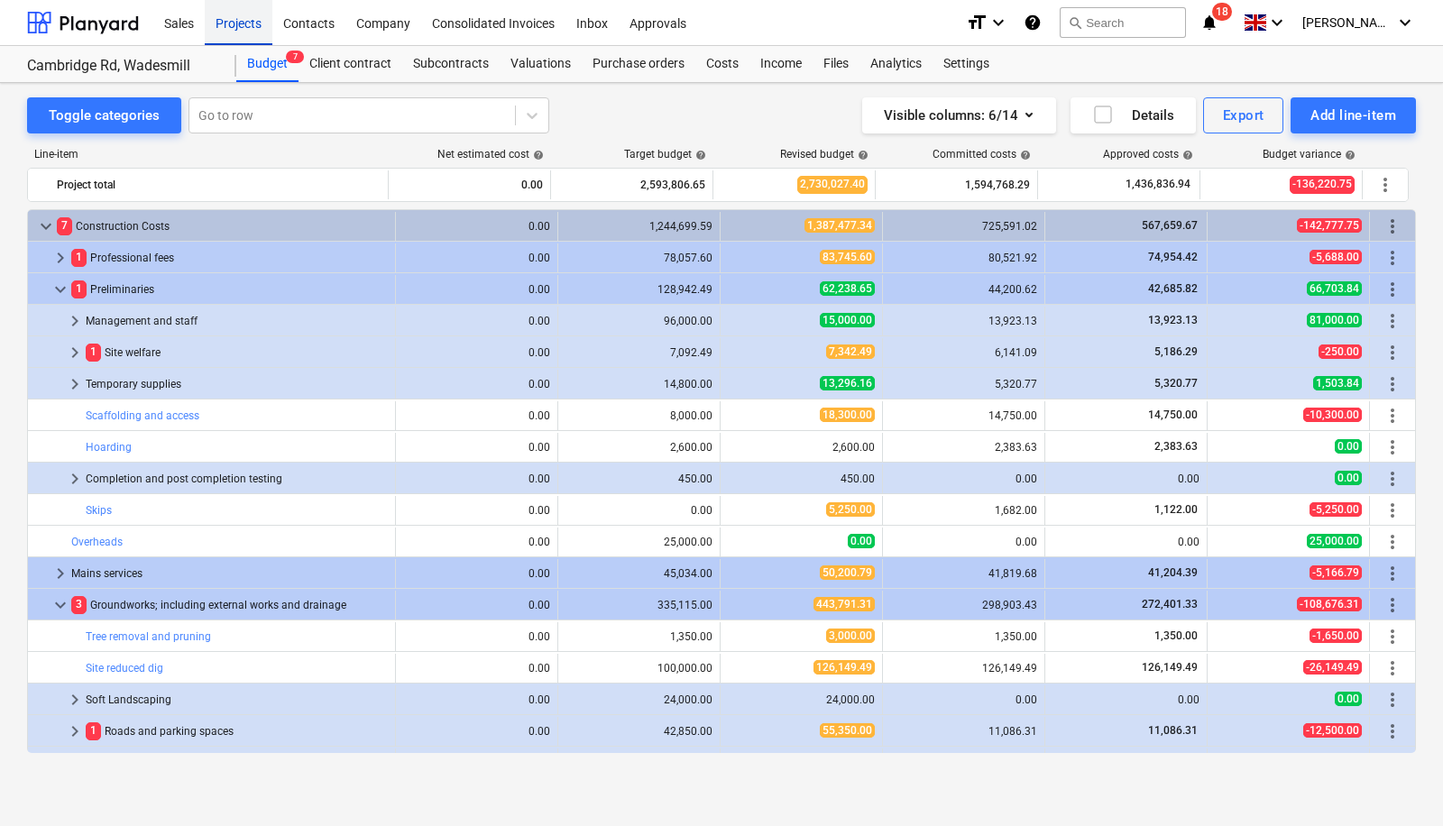
click at [234, 20] on div "Projects" at bounding box center [239, 22] width 68 height 46
